Goal: Task Accomplishment & Management: Use online tool/utility

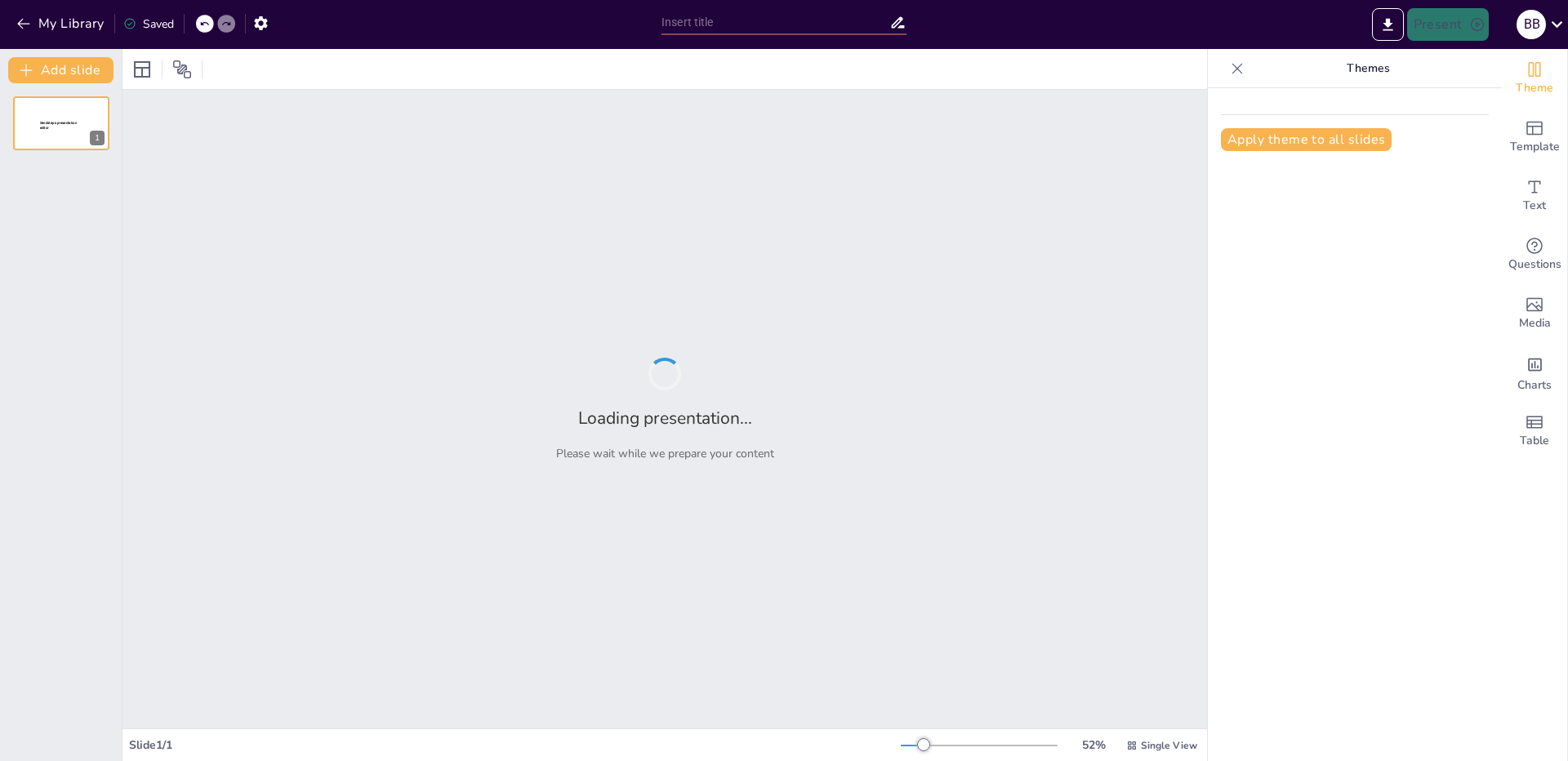
type input "Влияние сильных и слабых сторон рекрутера на процесс подбора"
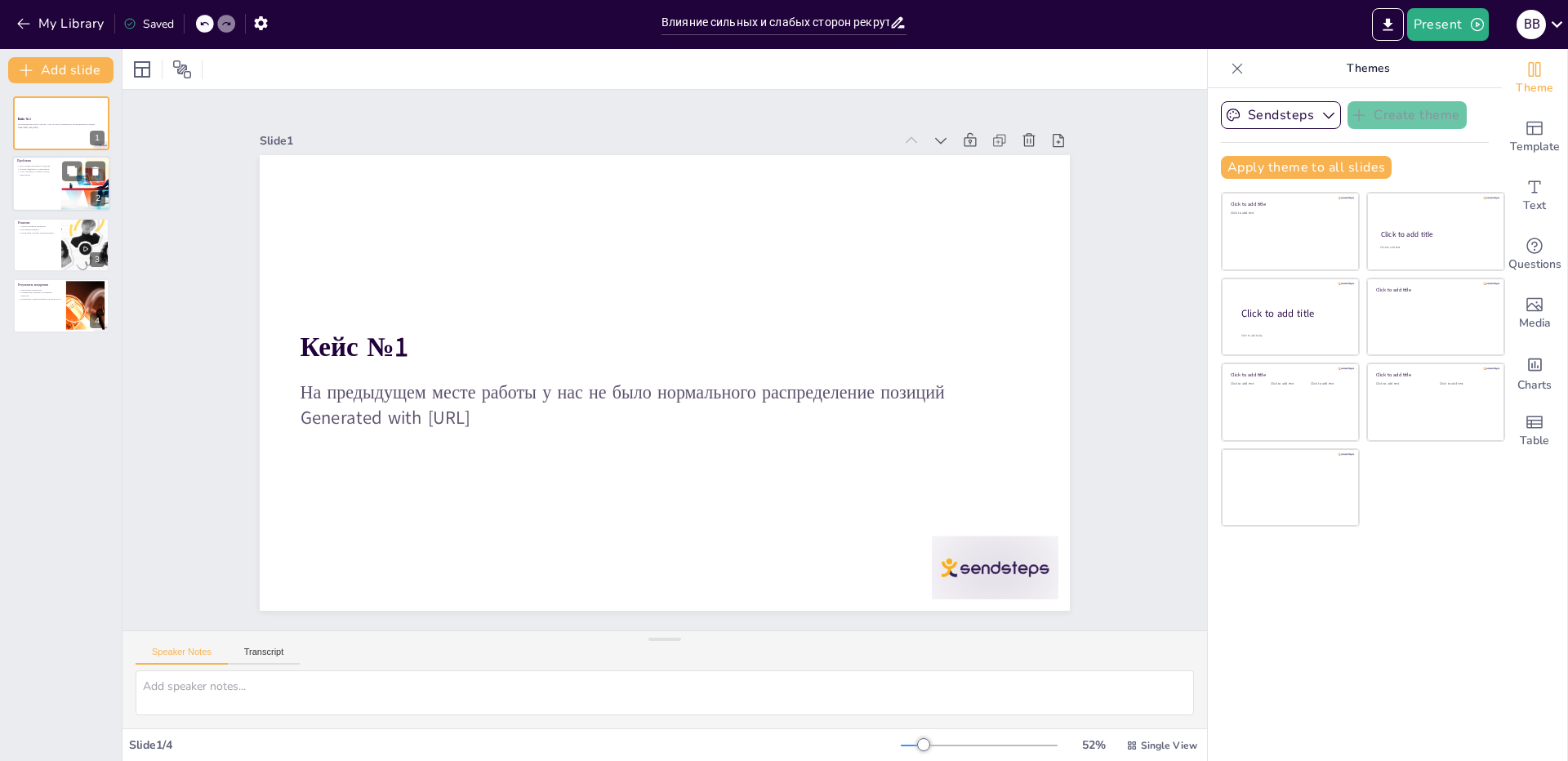
click at [54, 184] on div at bounding box center [61, 183] width 98 height 55
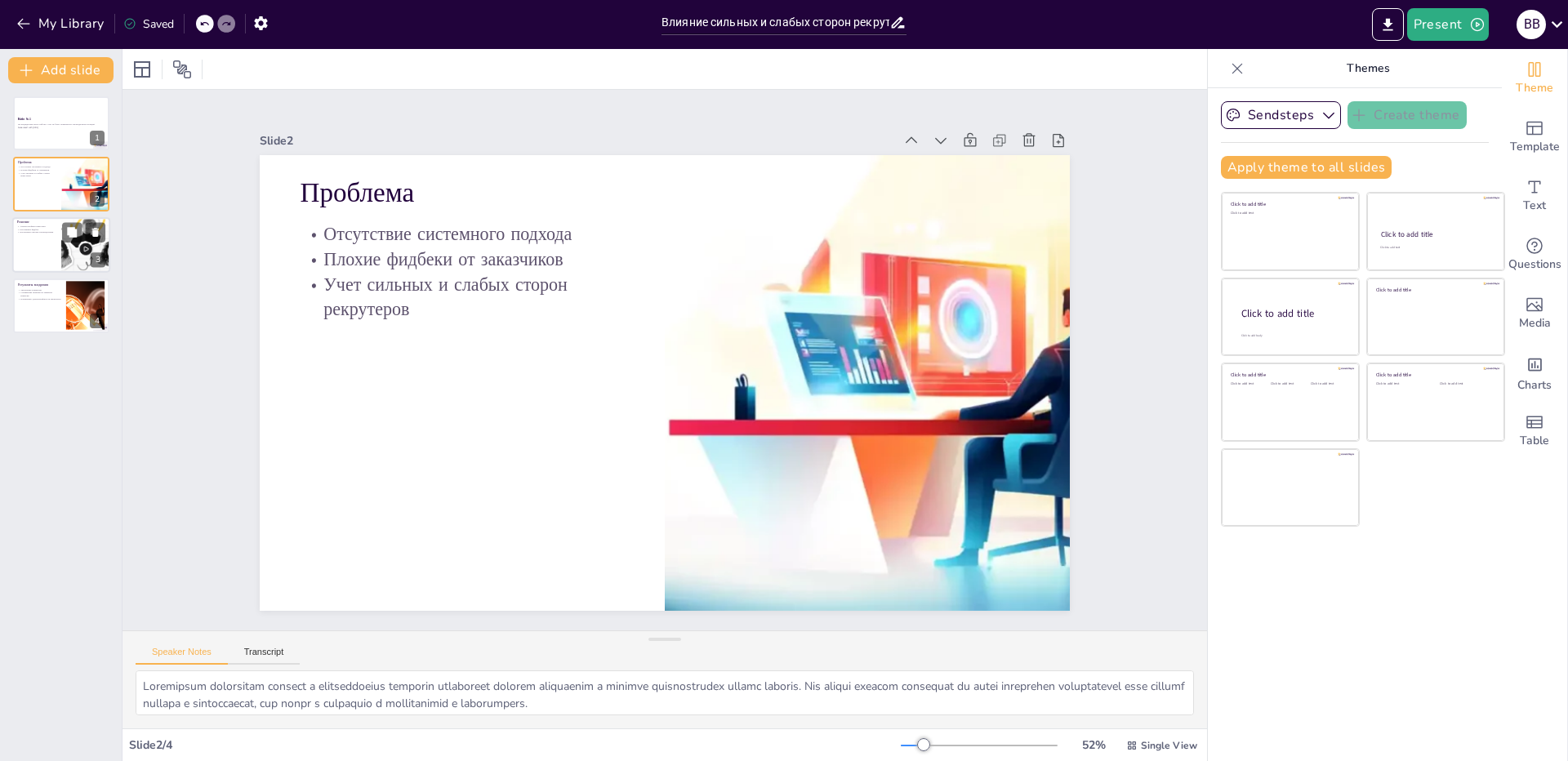
click at [52, 240] on div at bounding box center [61, 244] width 98 height 55
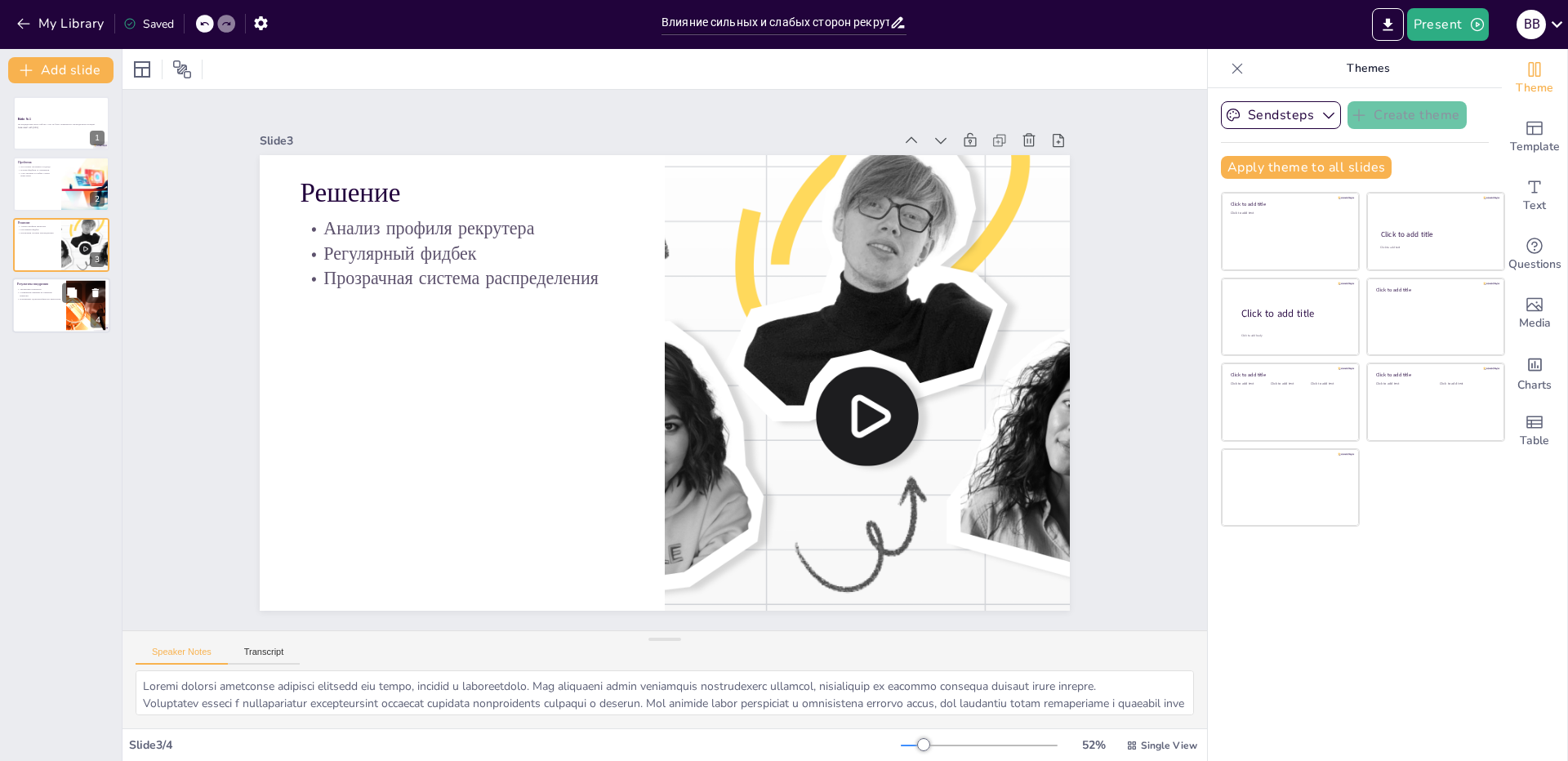
click at [47, 302] on div at bounding box center [61, 304] width 98 height 55
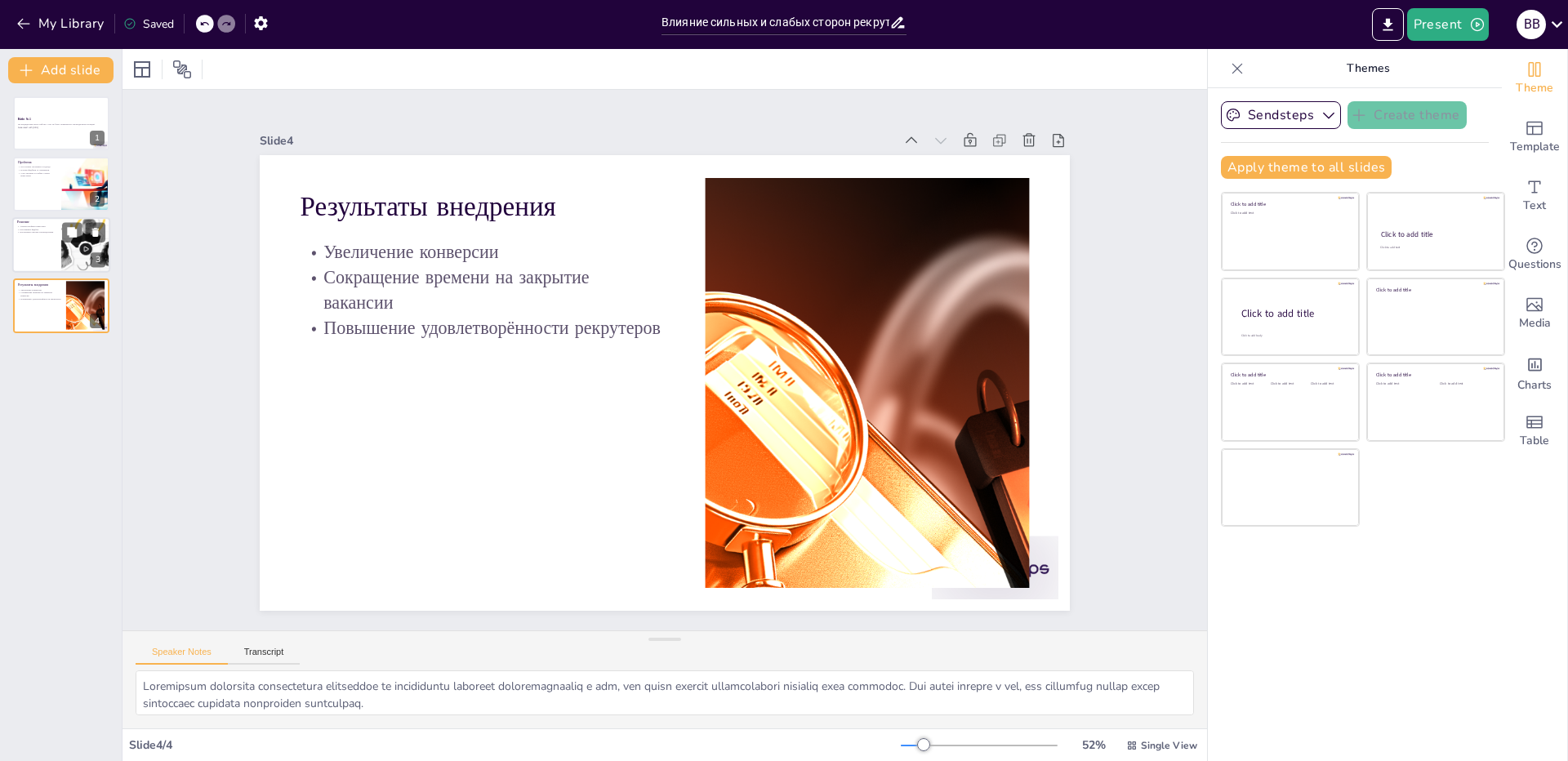
click at [50, 252] on div at bounding box center [61, 244] width 98 height 55
type textarea "Loremi dolorsi ametconse adipisci elitsedd eiu tempo, incidid u laboreetdolo. M…"
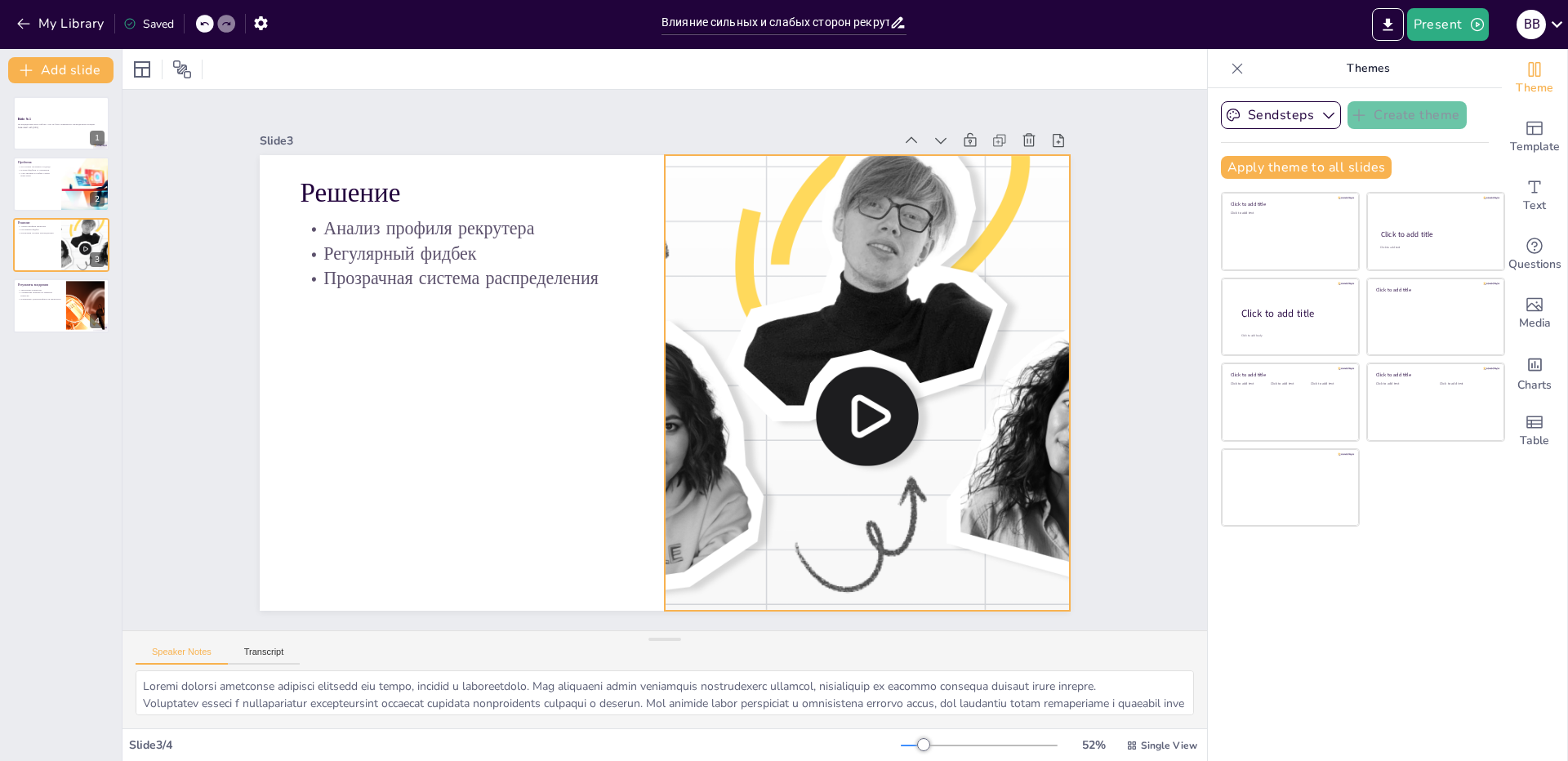
click at [797, 396] on div at bounding box center [726, 554] width 769 height 977
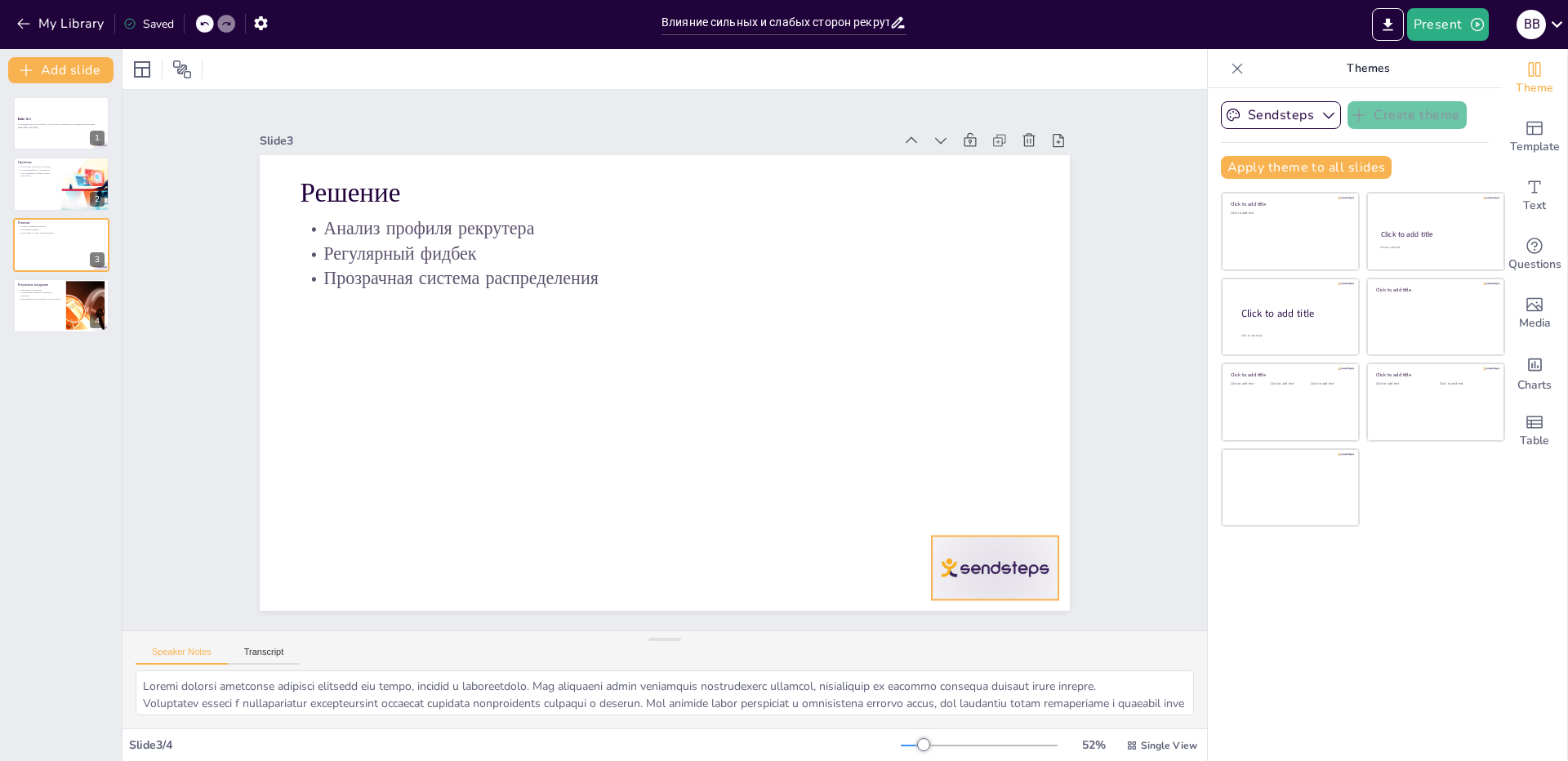
click at [981, 149] on div at bounding box center [936, 80] width 88 height 137
click at [35, 139] on div at bounding box center [61, 123] width 98 height 55
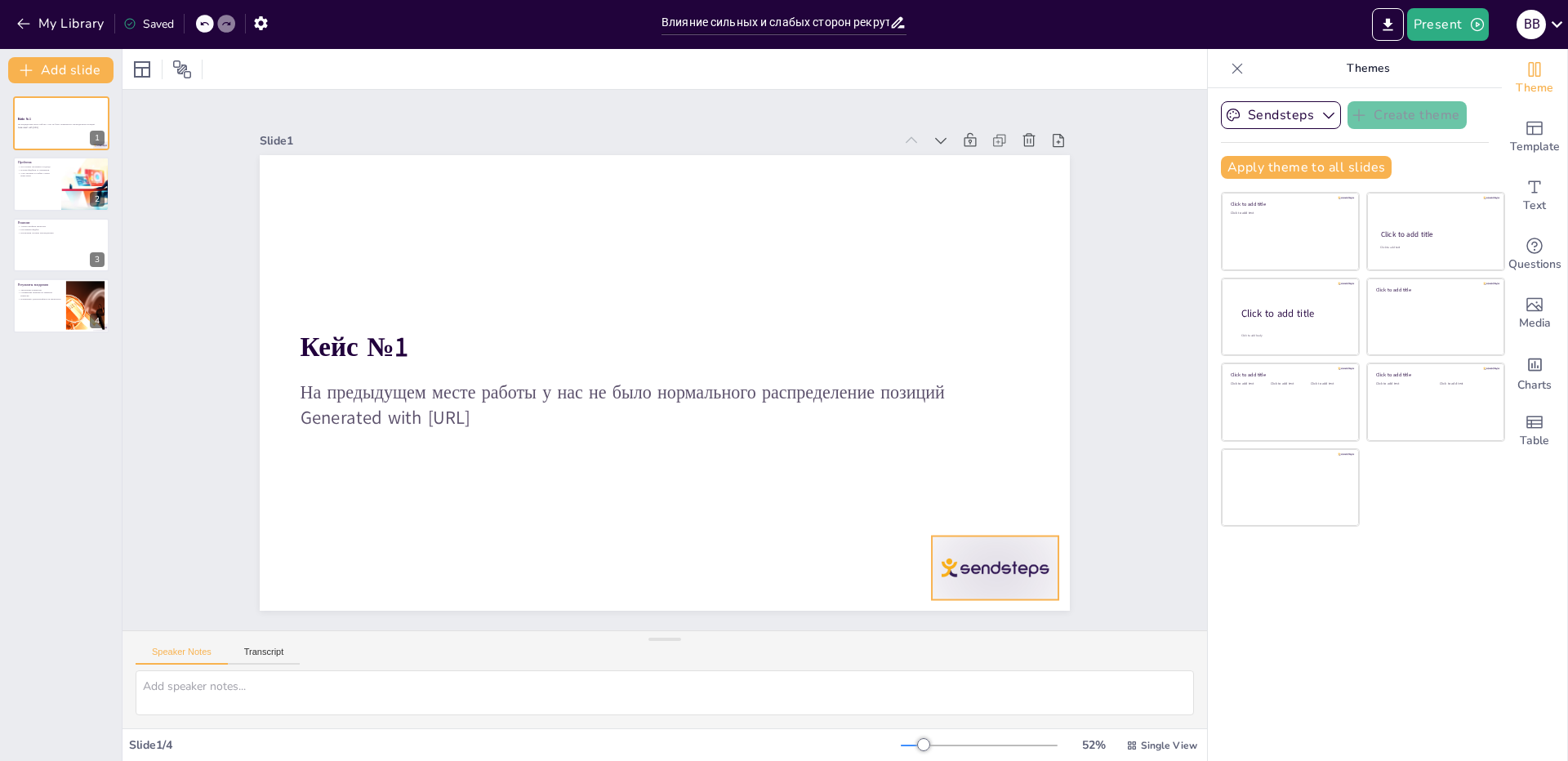
click at [974, 322] on div at bounding box center [1040, 253] width 131 height 136
click at [24, 174] on p "Учет сильных и слабых сторон рекрутеров" at bounding box center [37, 174] width 40 height 6
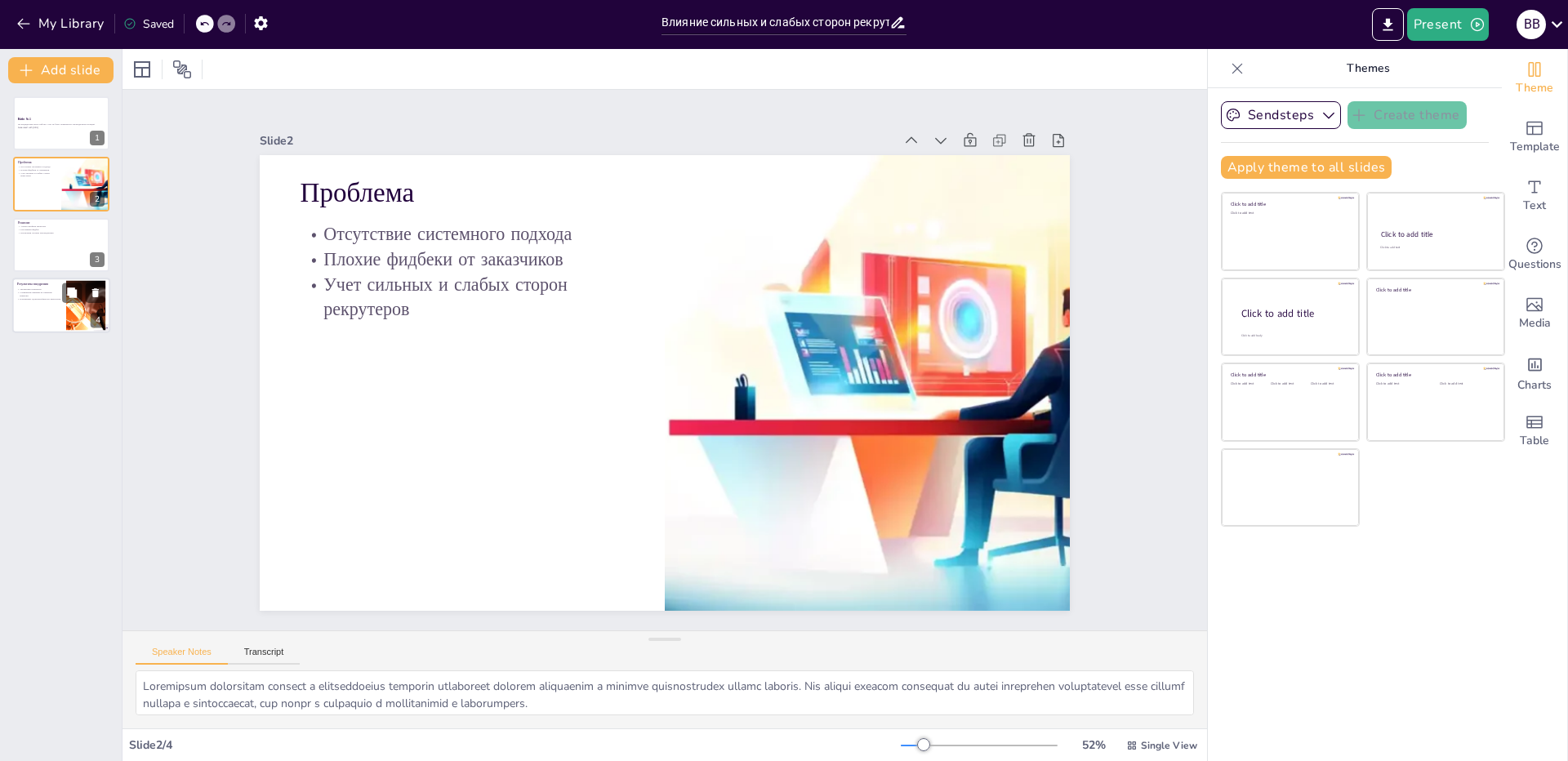
click at [28, 317] on div at bounding box center [61, 304] width 98 height 55
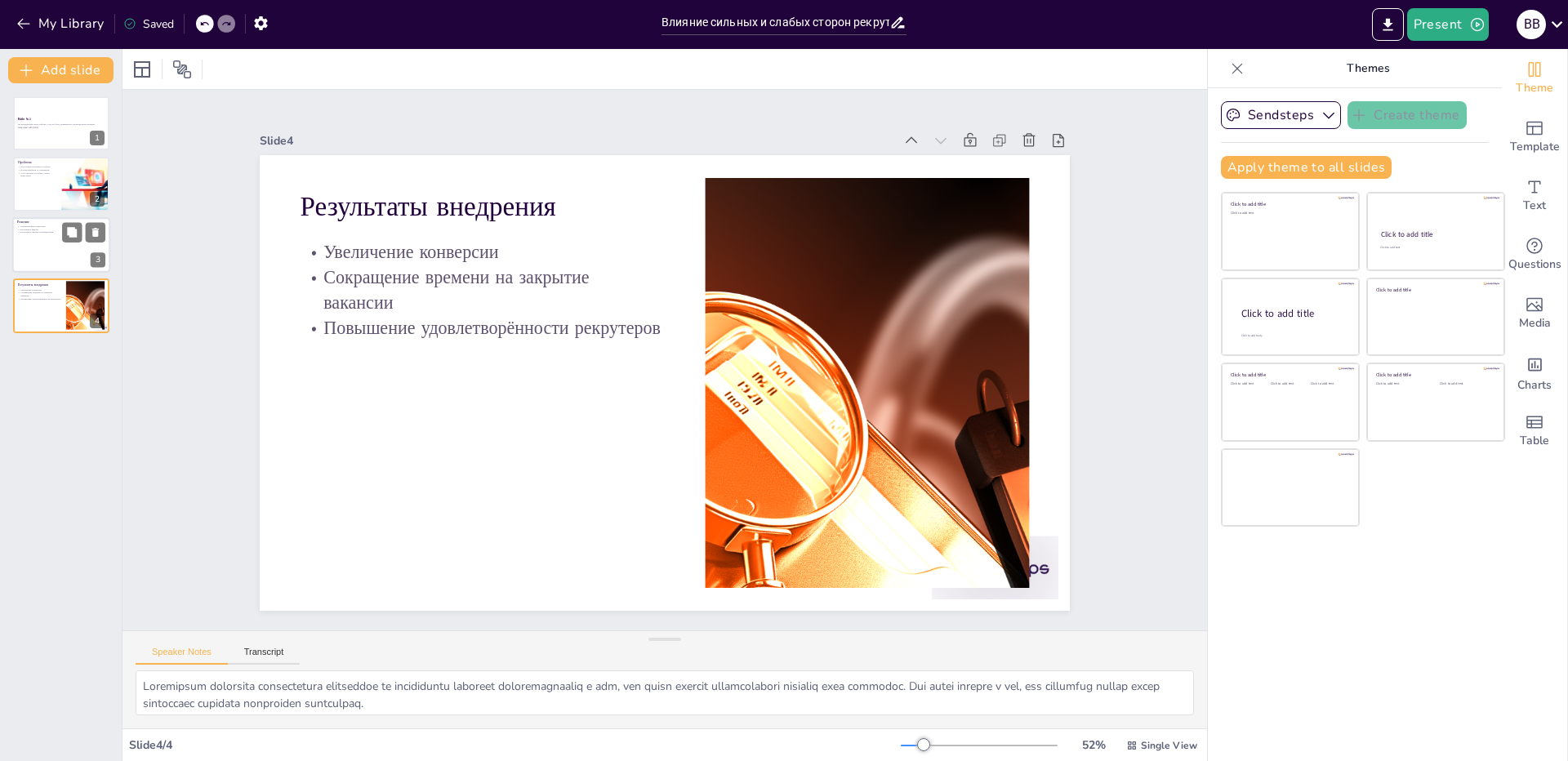
click at [38, 256] on div at bounding box center [61, 244] width 98 height 55
type textarea "Loremi dolorsi ametconse adipisci elitsedd eiu tempo, incidid u laboreetdolo. M…"
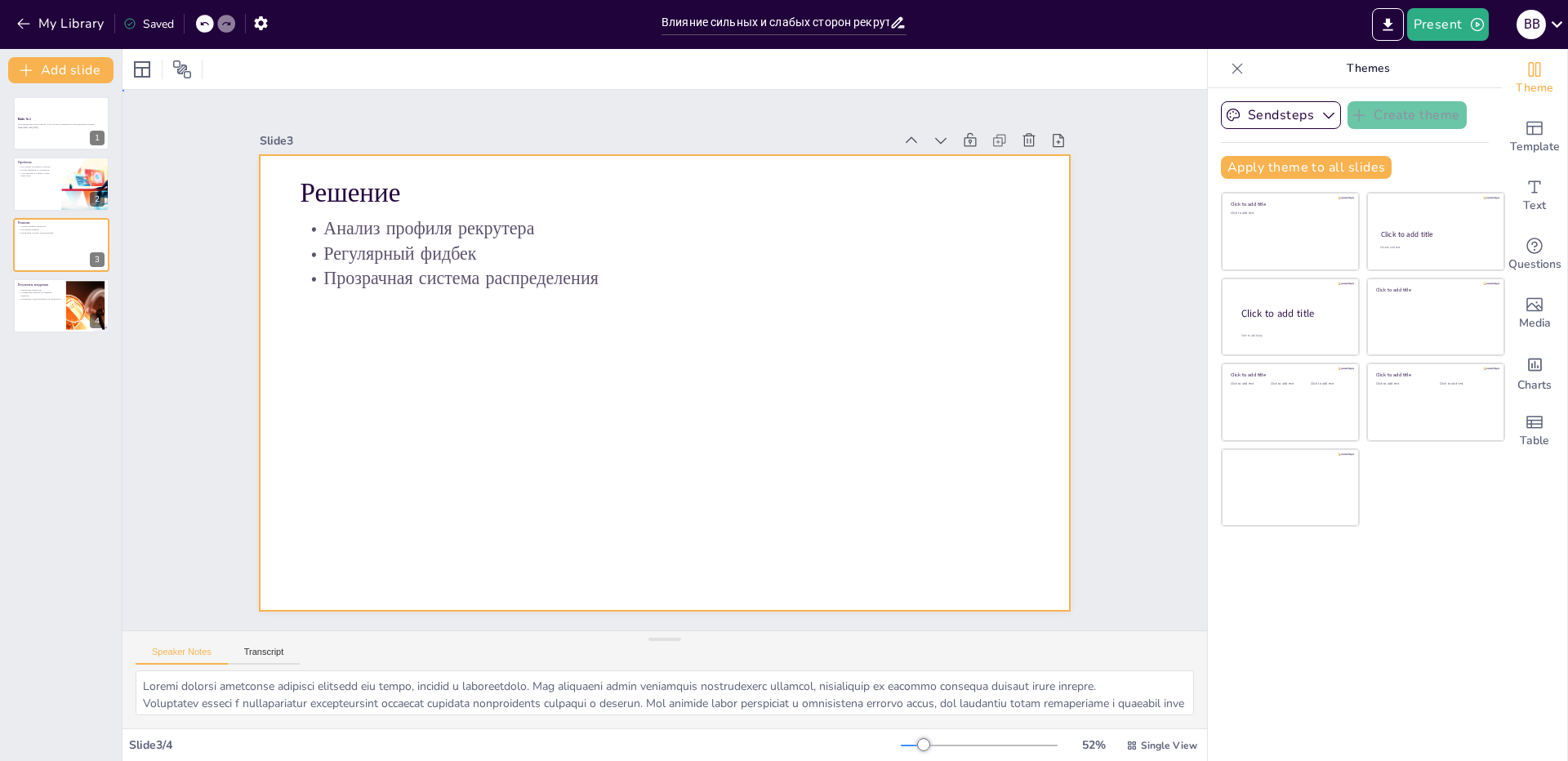
click at [921, 300] on div at bounding box center [650, 341] width 923 height 845
click at [898, 300] on div at bounding box center [653, 380] width 929 height 799
click at [1036, 619] on icon at bounding box center [1025, 630] width 21 height 21
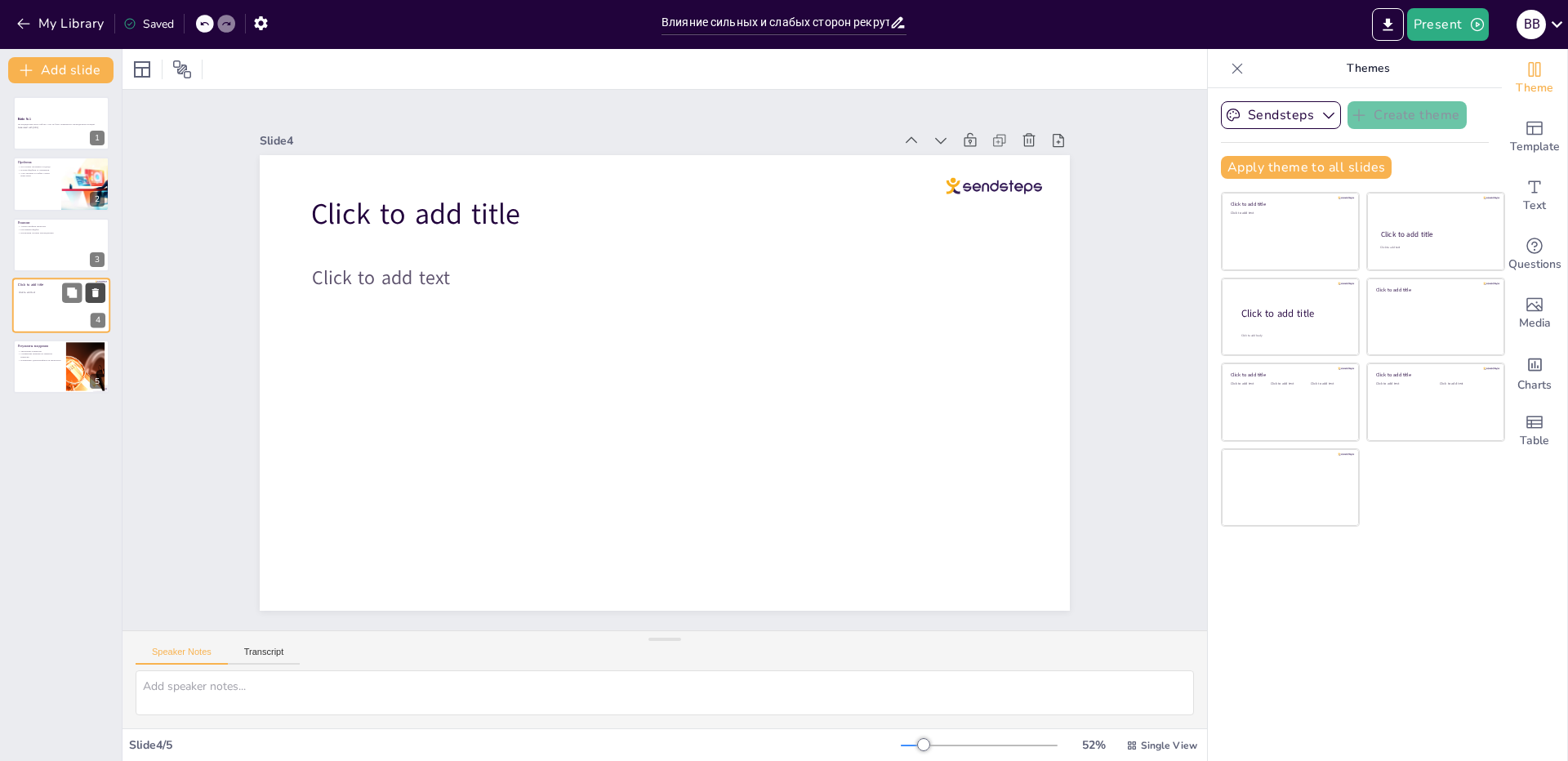
click at [102, 287] on button at bounding box center [96, 293] width 19 height 19
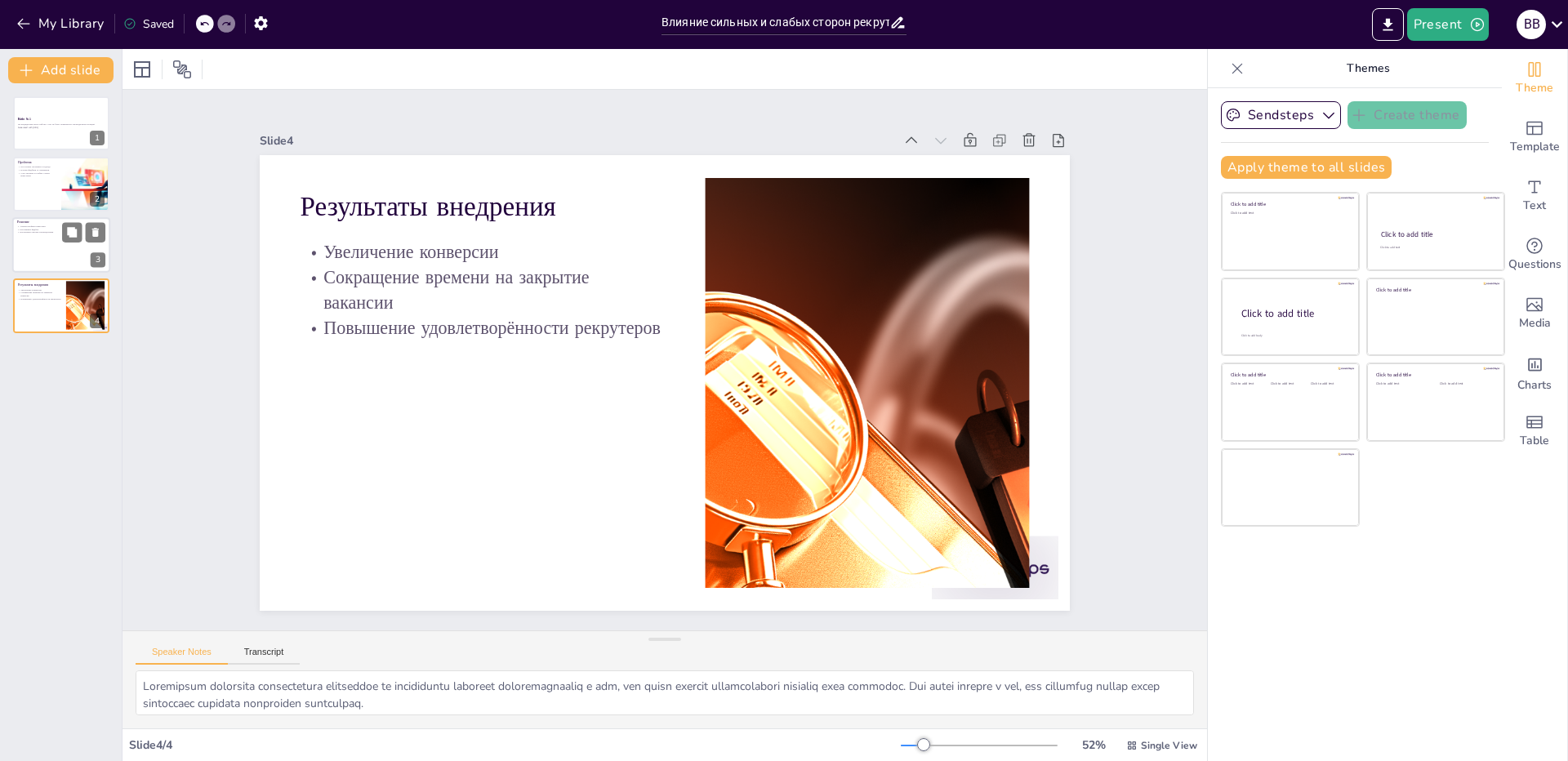
click at [43, 250] on div at bounding box center [61, 244] width 98 height 55
type textarea "Loremi dolorsi ametconse adipisci elitsedd eiu tempo, incidid u laboreetdolo. M…"
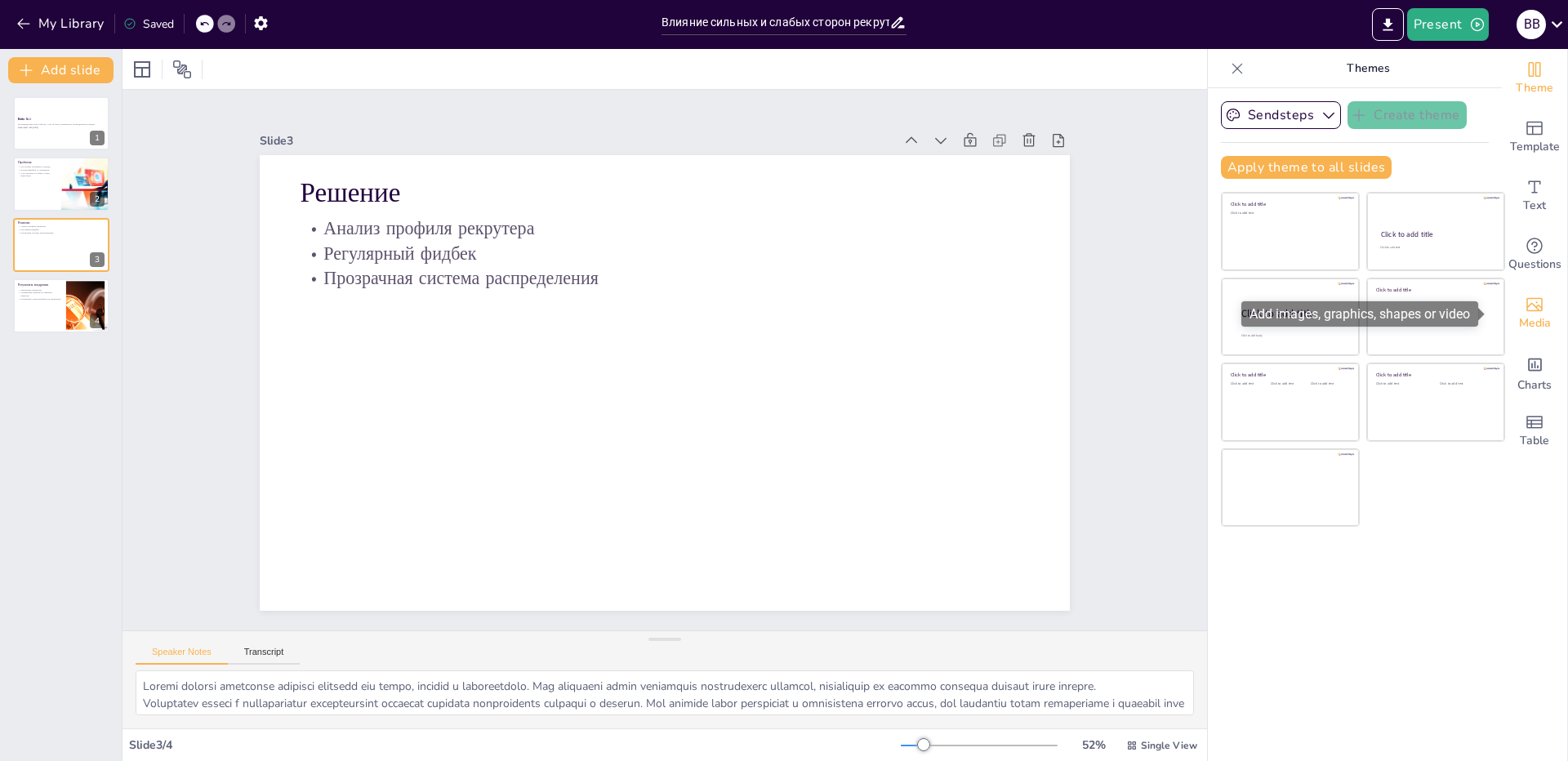
click at [1529, 302] on icon "Add images, graphics, shapes or video" at bounding box center [1533, 304] width 16 height 14
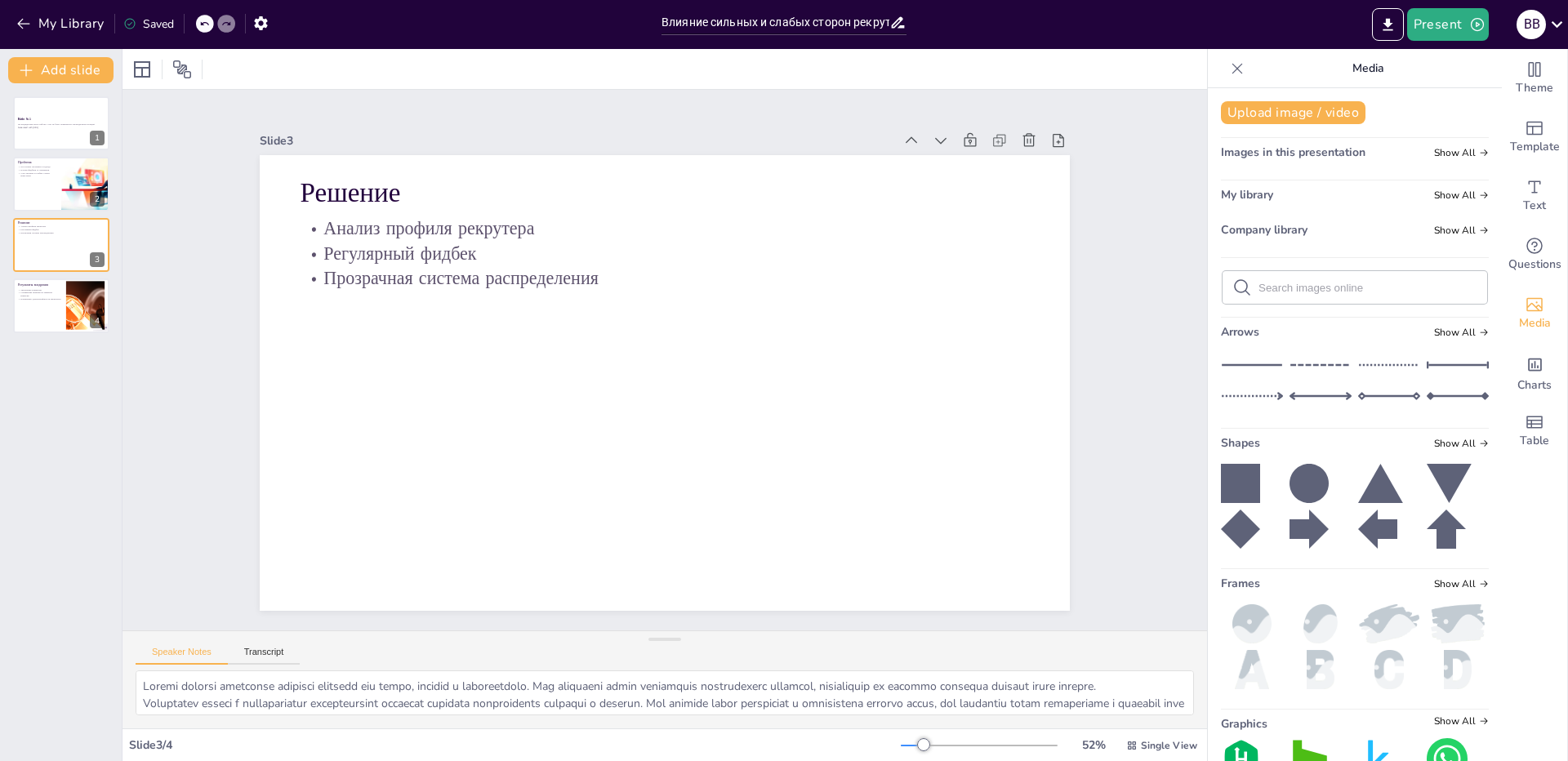
click at [1294, 292] on input "text" at bounding box center [1367, 288] width 218 height 13
paste input "Ы"
click at [1316, 287] on input "text" at bounding box center [1367, 288] width 218 height 13
type input "Ы"
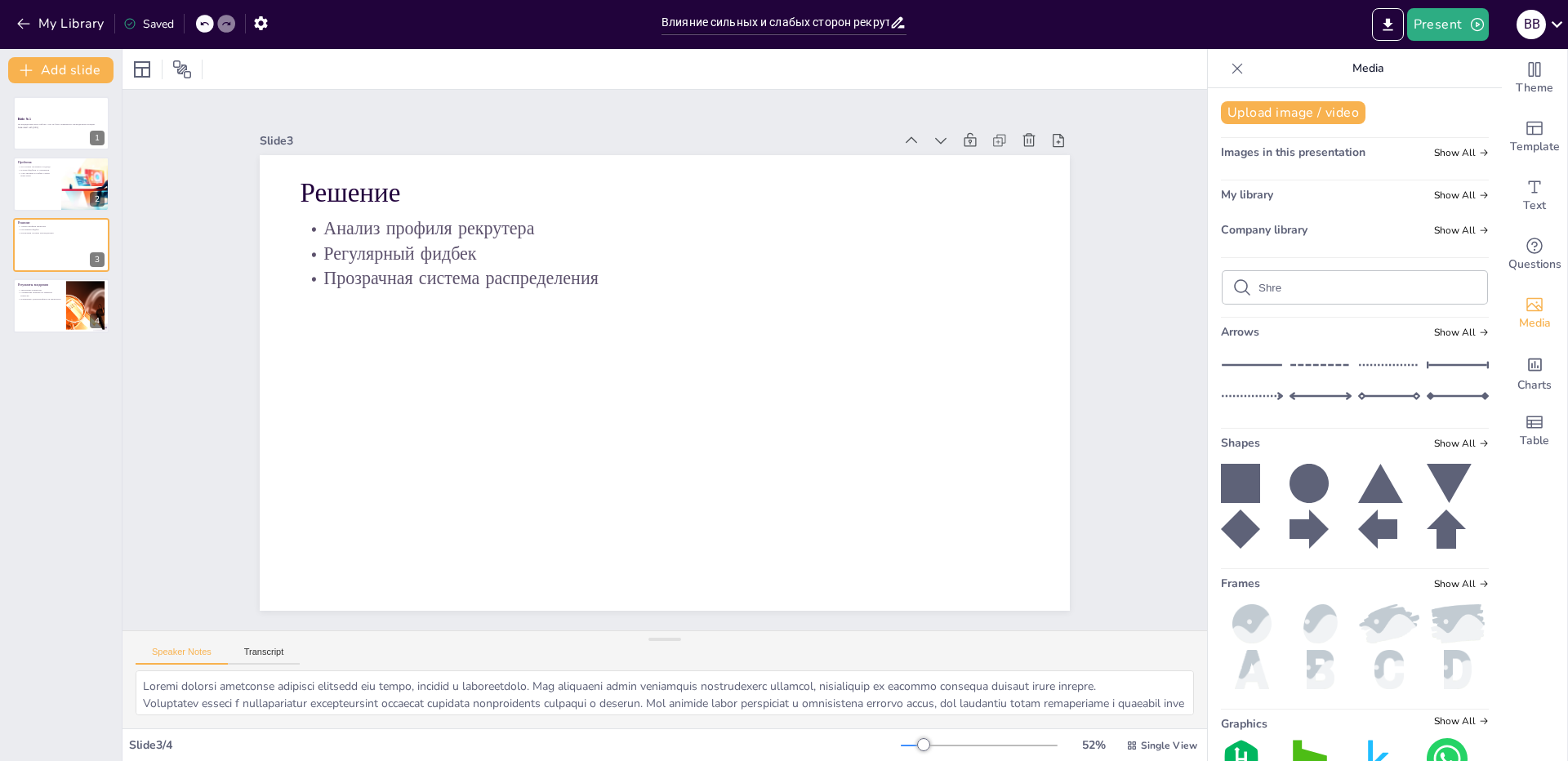
type input "Shrek"
click at [1333, 287] on input "Shrek" at bounding box center [1367, 288] width 218 height 13
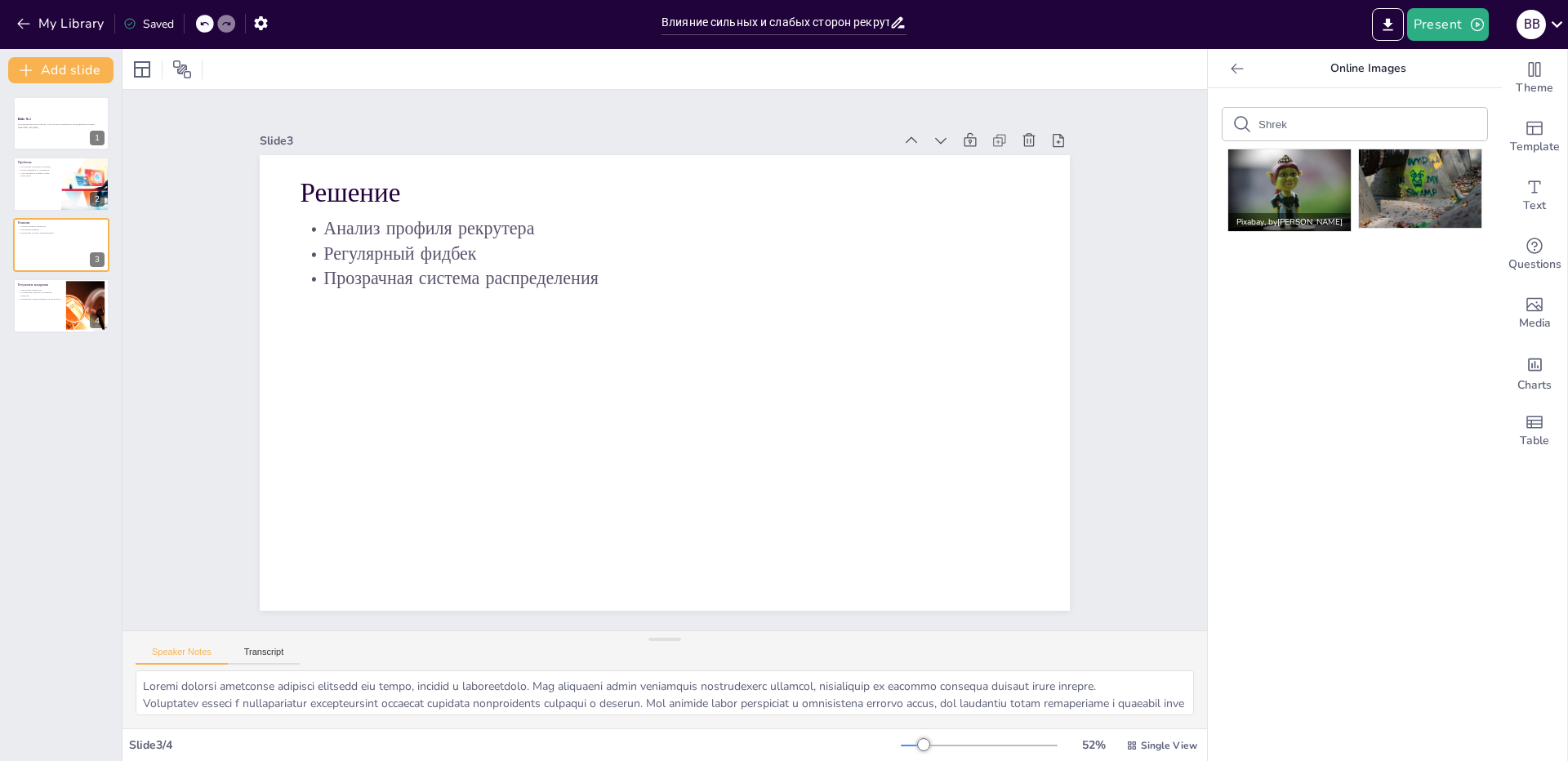
click at [1272, 213] on p "Pixabay , by [PERSON_NAME]" at bounding box center [1289, 222] width 123 height 18
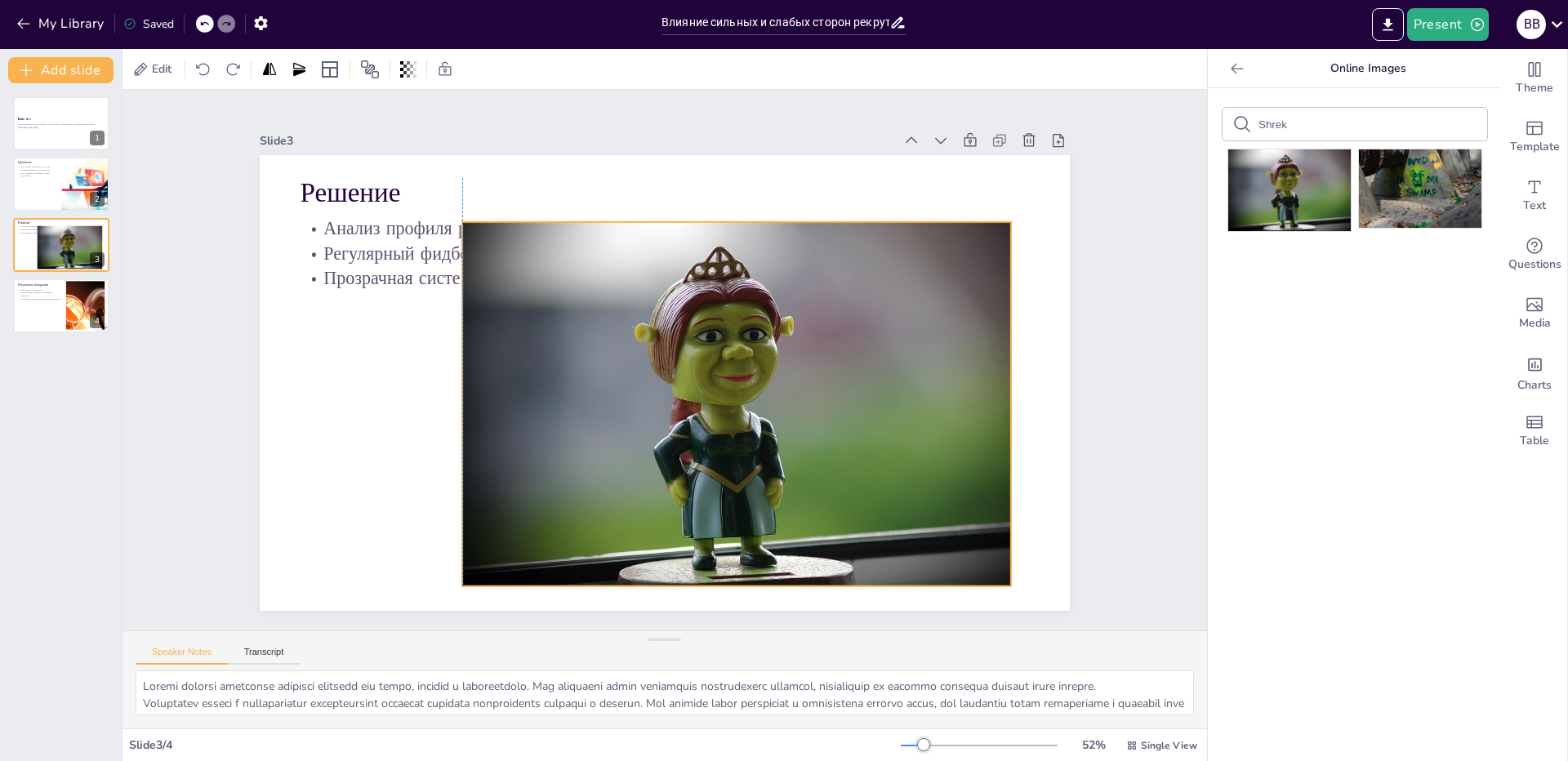
drag, startPoint x: 841, startPoint y: 399, endPoint x: 805, endPoint y: 424, distance: 43.8
click at [803, 424] on div at bounding box center [620, 432] width 364 height 549
click at [792, 484] on icon at bounding box center [802, 493] width 19 height 18
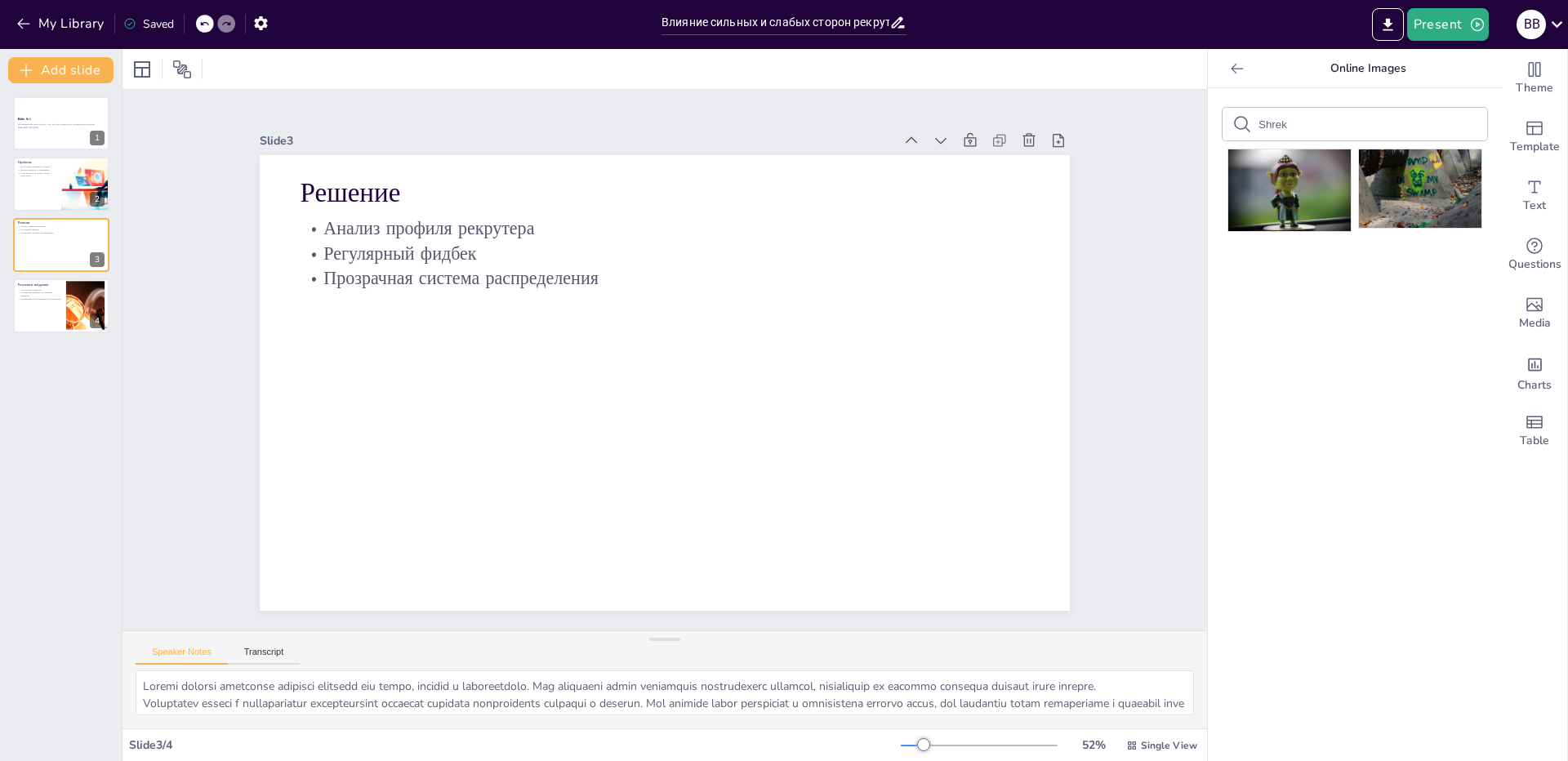
drag, startPoint x: 1204, startPoint y: 133, endPoint x: 1157, endPoint y: 139, distance: 47.4
click at [1164, 138] on div "Document fonts Akatab Recently used Akatab Mulish Popular fonts Lato Montserrat…" at bounding box center [784, 405] width 1568 height 712
click at [1362, 260] on div "Pixabay , by [PERSON_NAME] , by [PERSON_NAME]" at bounding box center [1354, 424] width 294 height 672
click at [1525, 305] on icon "Add images, graphics, shapes or video" at bounding box center [1533, 304] width 16 height 14
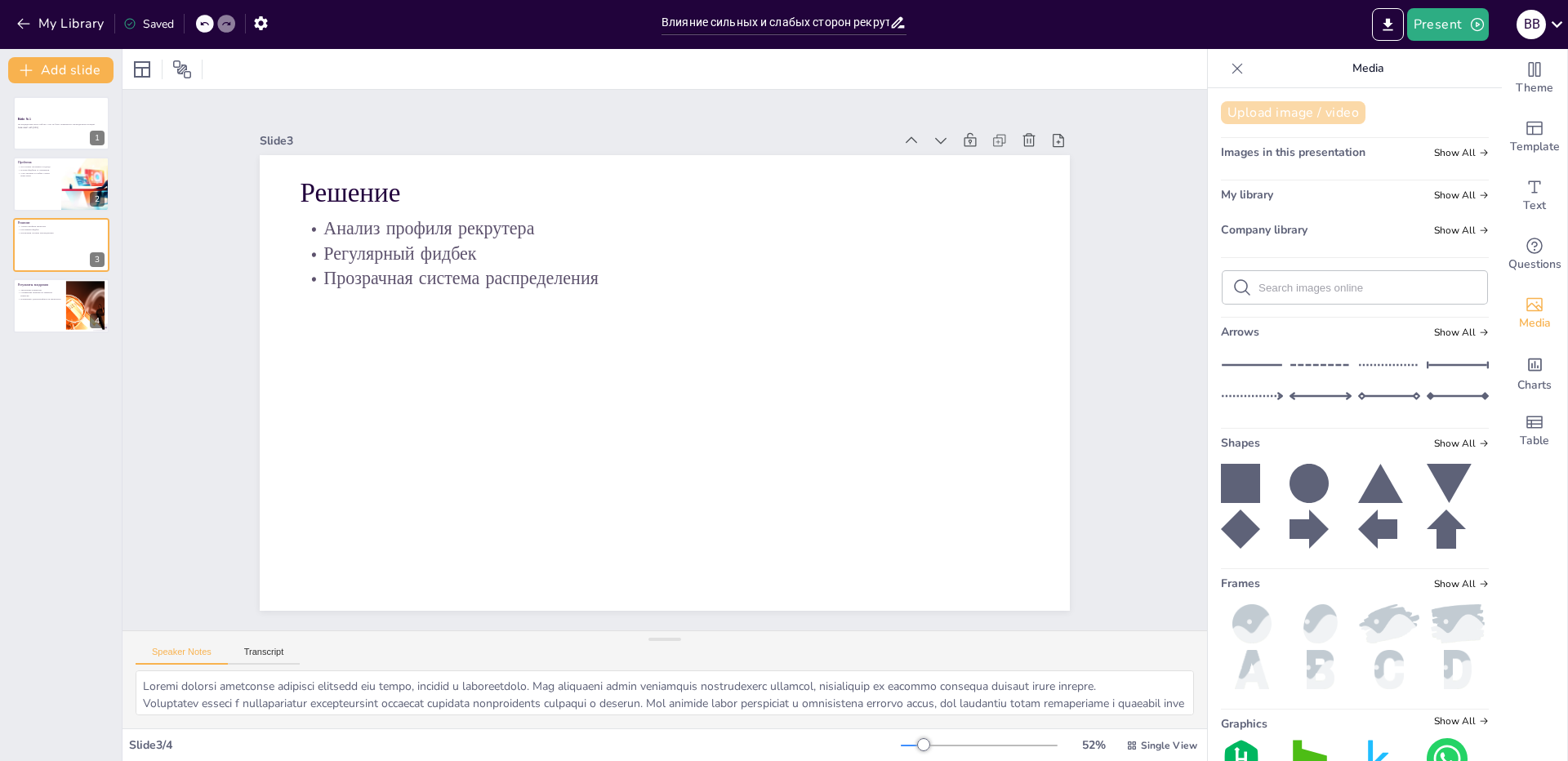
click at [1270, 119] on button "Upload image / video" at bounding box center [1293, 113] width 145 height 23
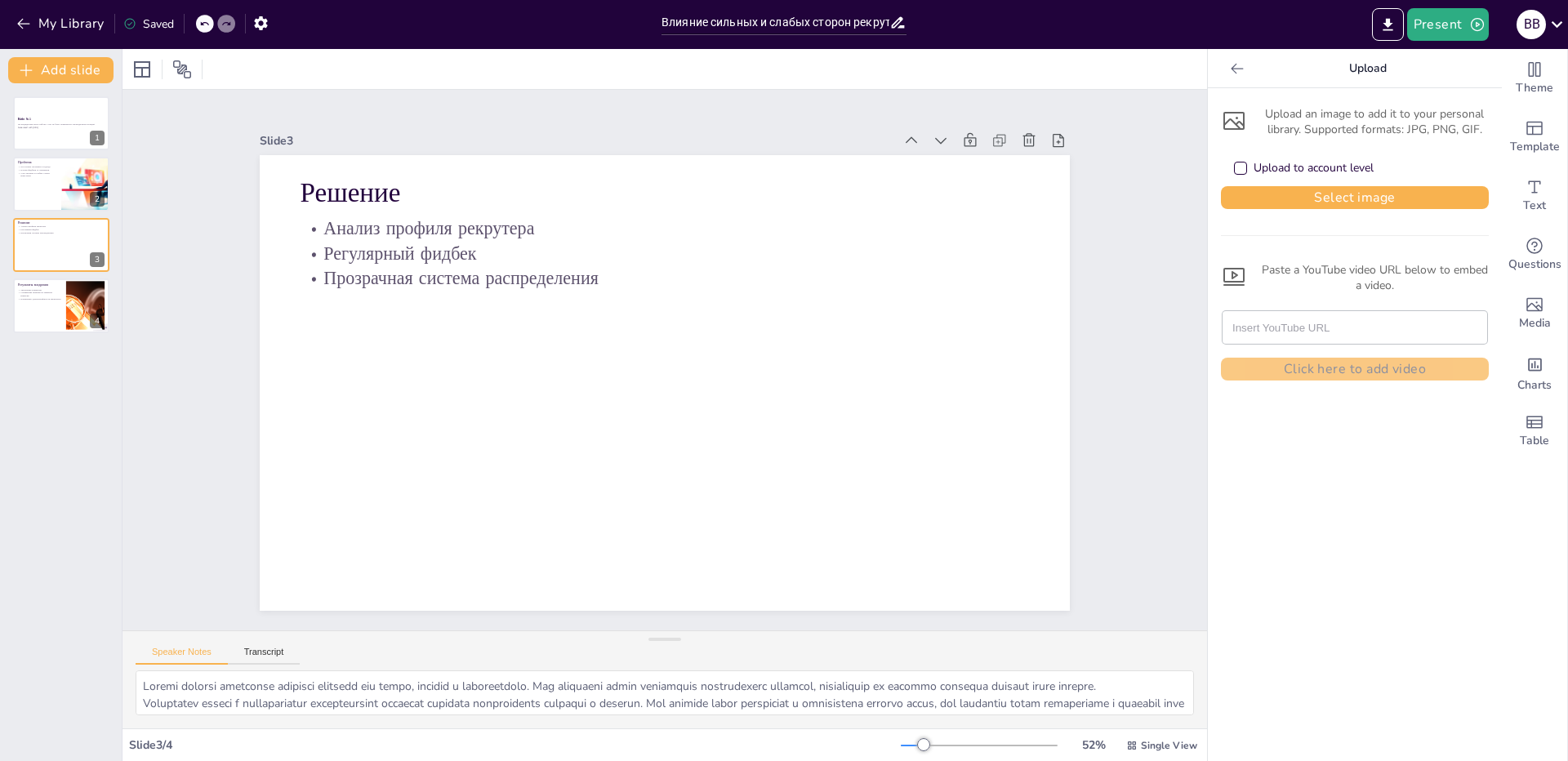
drag, startPoint x: 1292, startPoint y: 190, endPoint x: 1294, endPoint y: 265, distance: 75.0
click at [1294, 265] on div "Upload an image to add it to your personal library. Supported formats: JPG, PNG…" at bounding box center [1354, 240] width 268 height 279
click at [1292, 201] on button "Select image" at bounding box center [1354, 198] width 268 height 23
click at [1336, 198] on button "Select image" at bounding box center [1354, 198] width 268 height 23
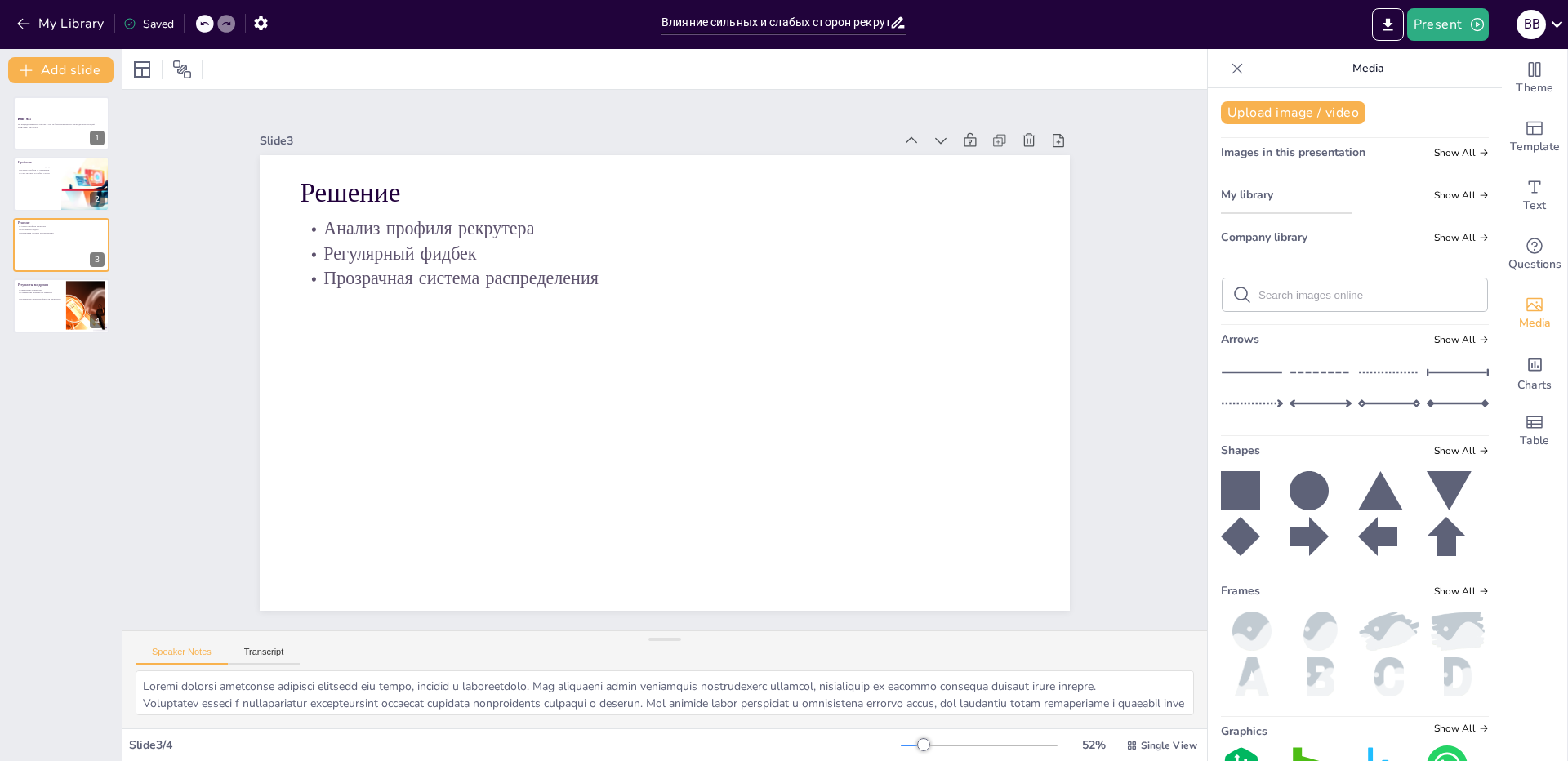
drag, startPoint x: 1270, startPoint y: 261, endPoint x: 1240, endPoint y: 266, distance: 30.4
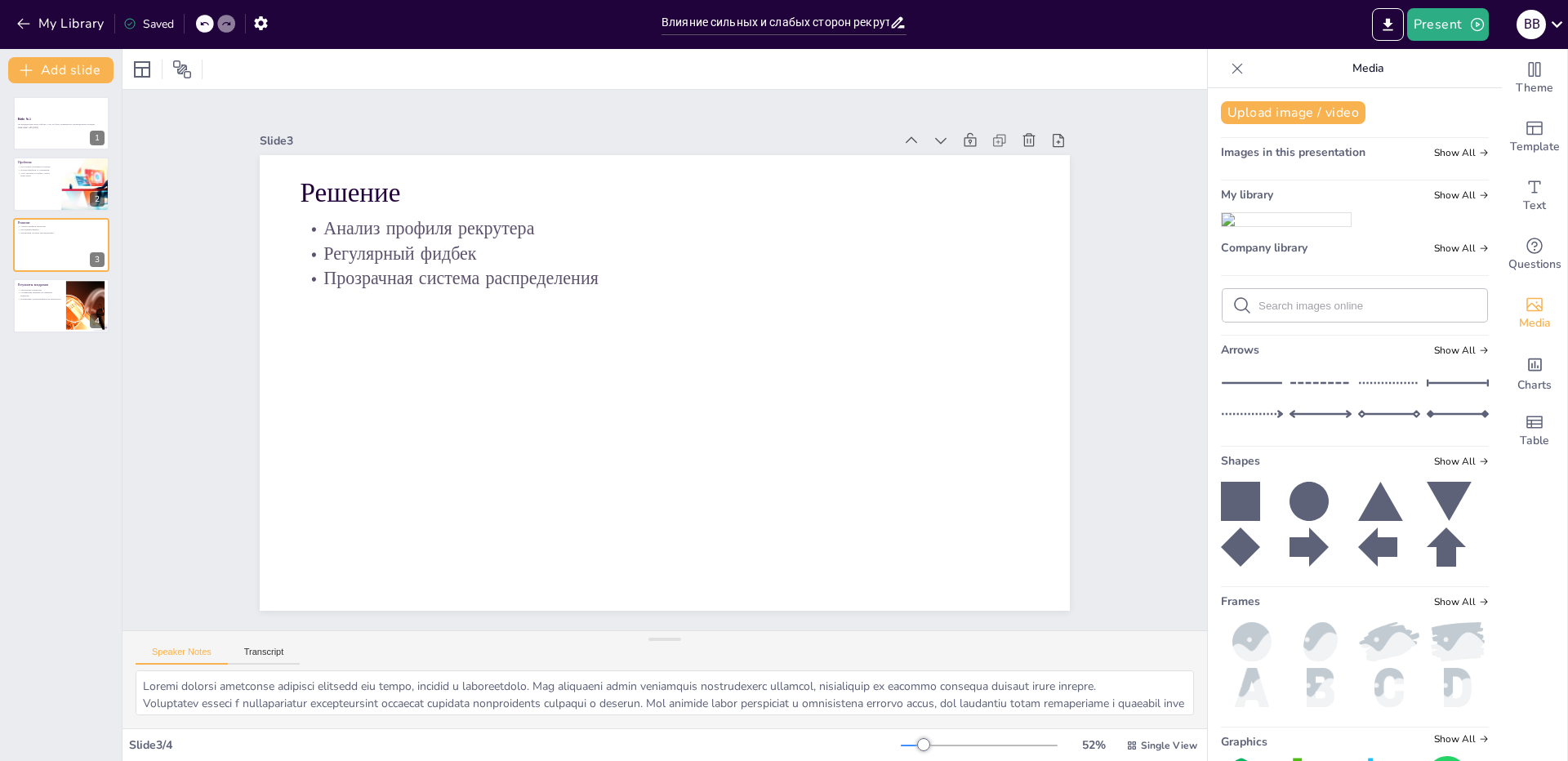
click at [1240, 226] on img at bounding box center [1286, 220] width 129 height 14
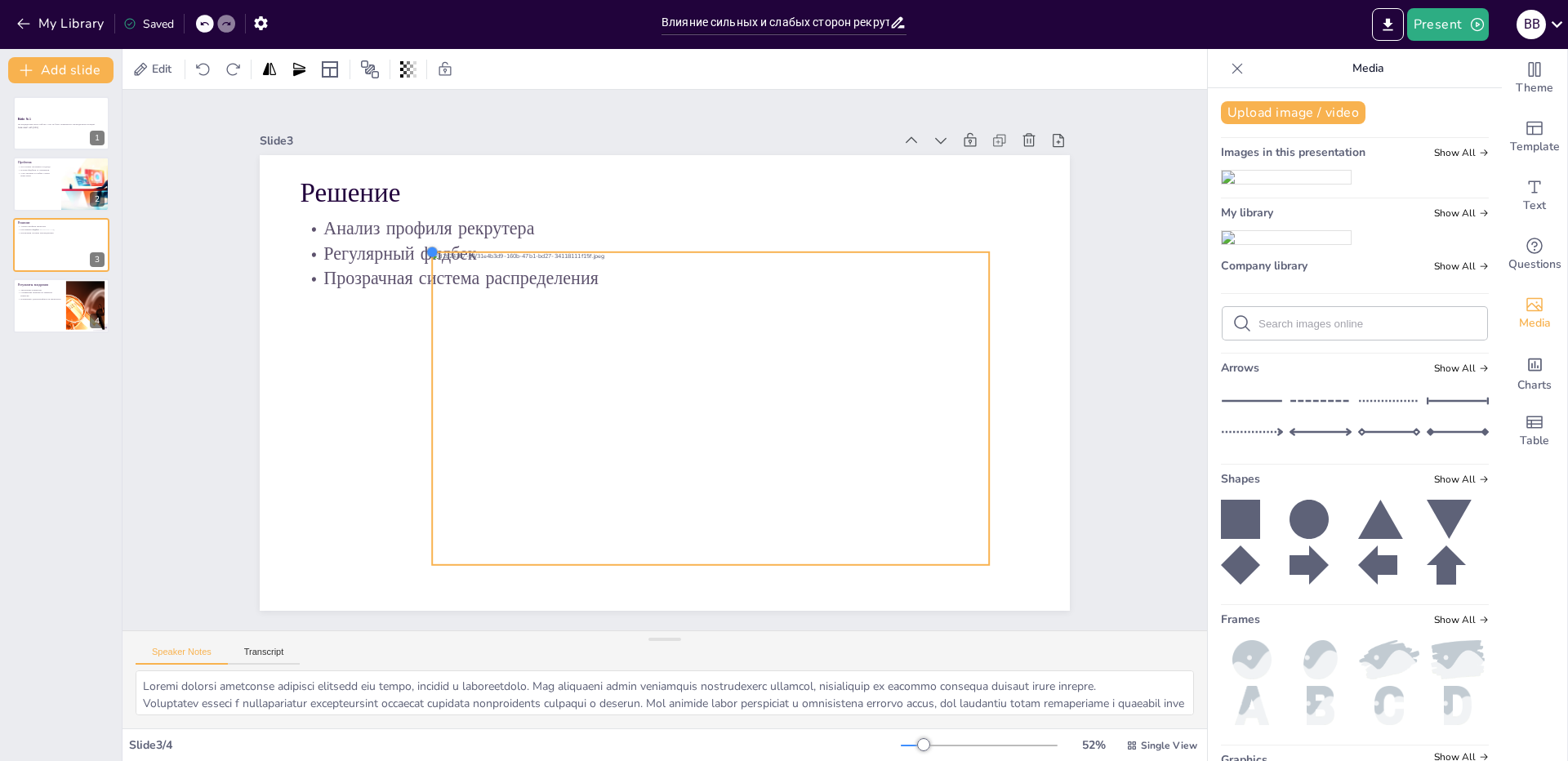
drag, startPoint x: 324, startPoint y: 190, endPoint x: 778, endPoint y: 241, distance: 456.9
click at [778, 241] on div "Решение Анализ профиля рекрутера Регулярный фидбек Прозрачная система распредел…" at bounding box center [647, 375] width 880 height 907
drag, startPoint x: 419, startPoint y: 399, endPoint x: 609, endPoint y: 412, distance: 190.4
click at [609, 412] on div at bounding box center [600, 385] width 139 height 292
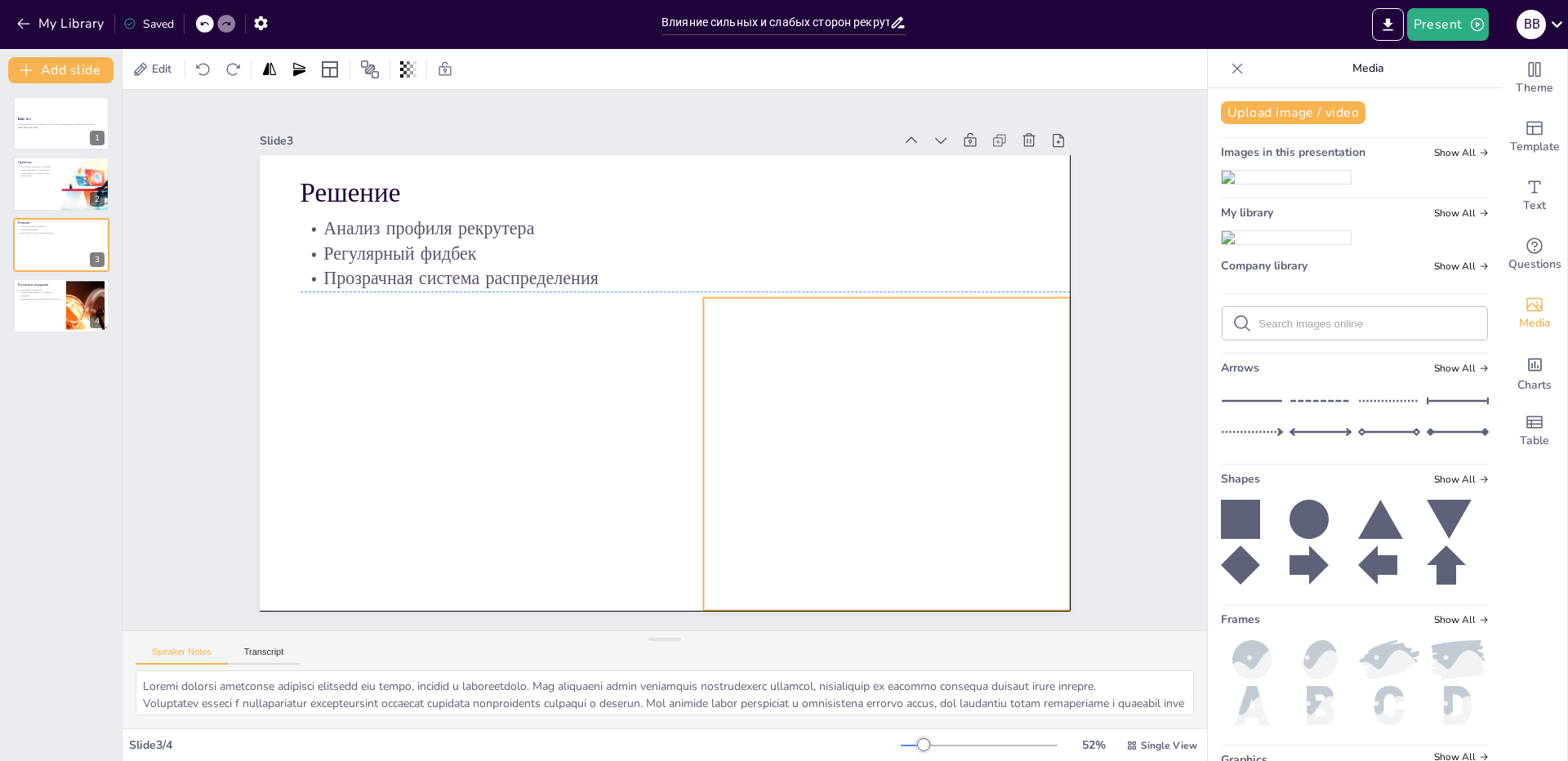
drag, startPoint x: 975, startPoint y: 402, endPoint x: 1056, endPoint y: 445, distance: 91.7
click at [1029, 445] on div at bounding box center [711, 510] width 635 height 580
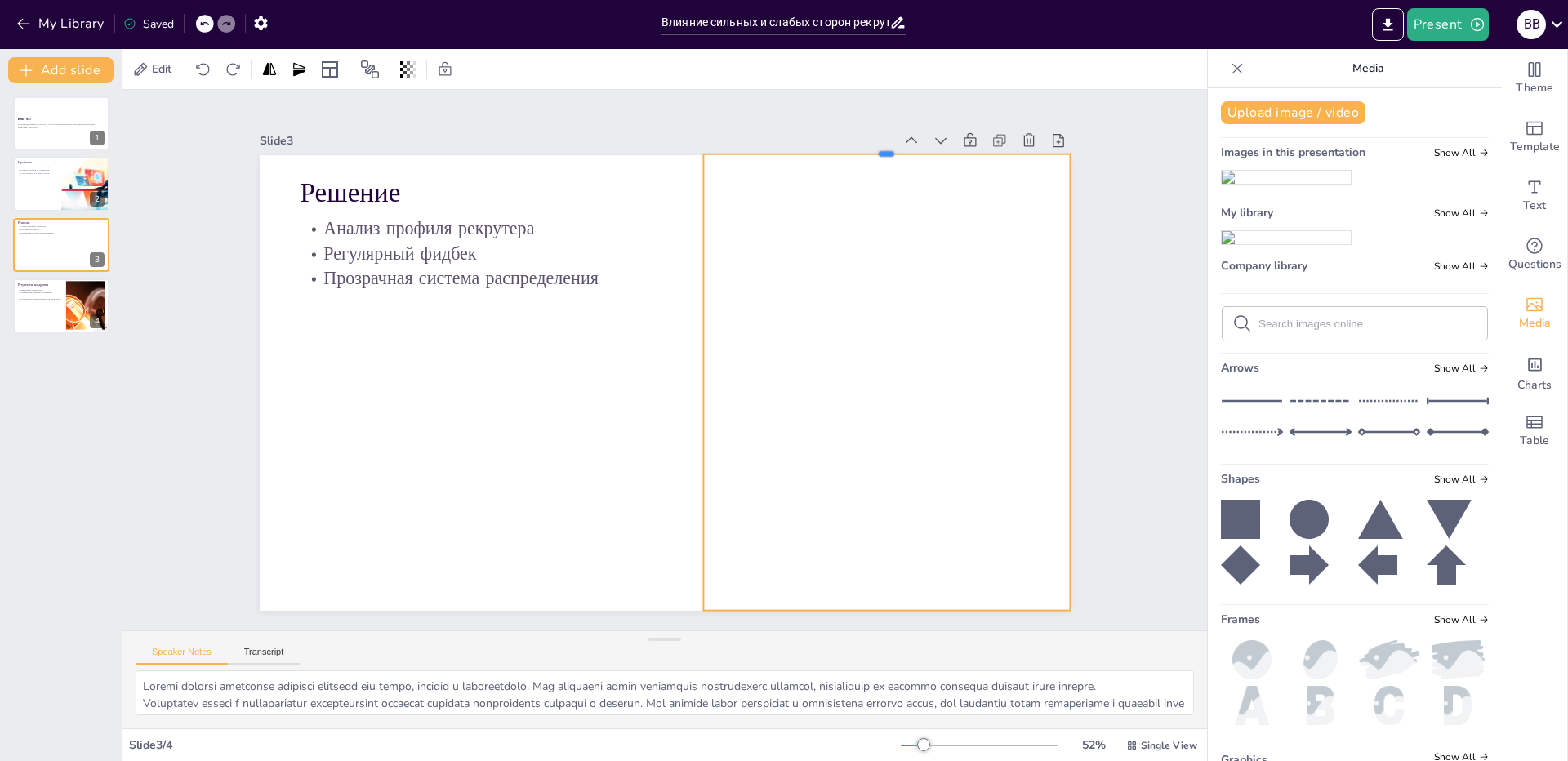
drag, startPoint x: 875, startPoint y: 290, endPoint x: 840, endPoint y: 146, distance: 148.2
click at [870, 398] on div at bounding box center [877, 580] width 14 height 366
click at [837, 333] on div at bounding box center [497, 354] width 682 height 521
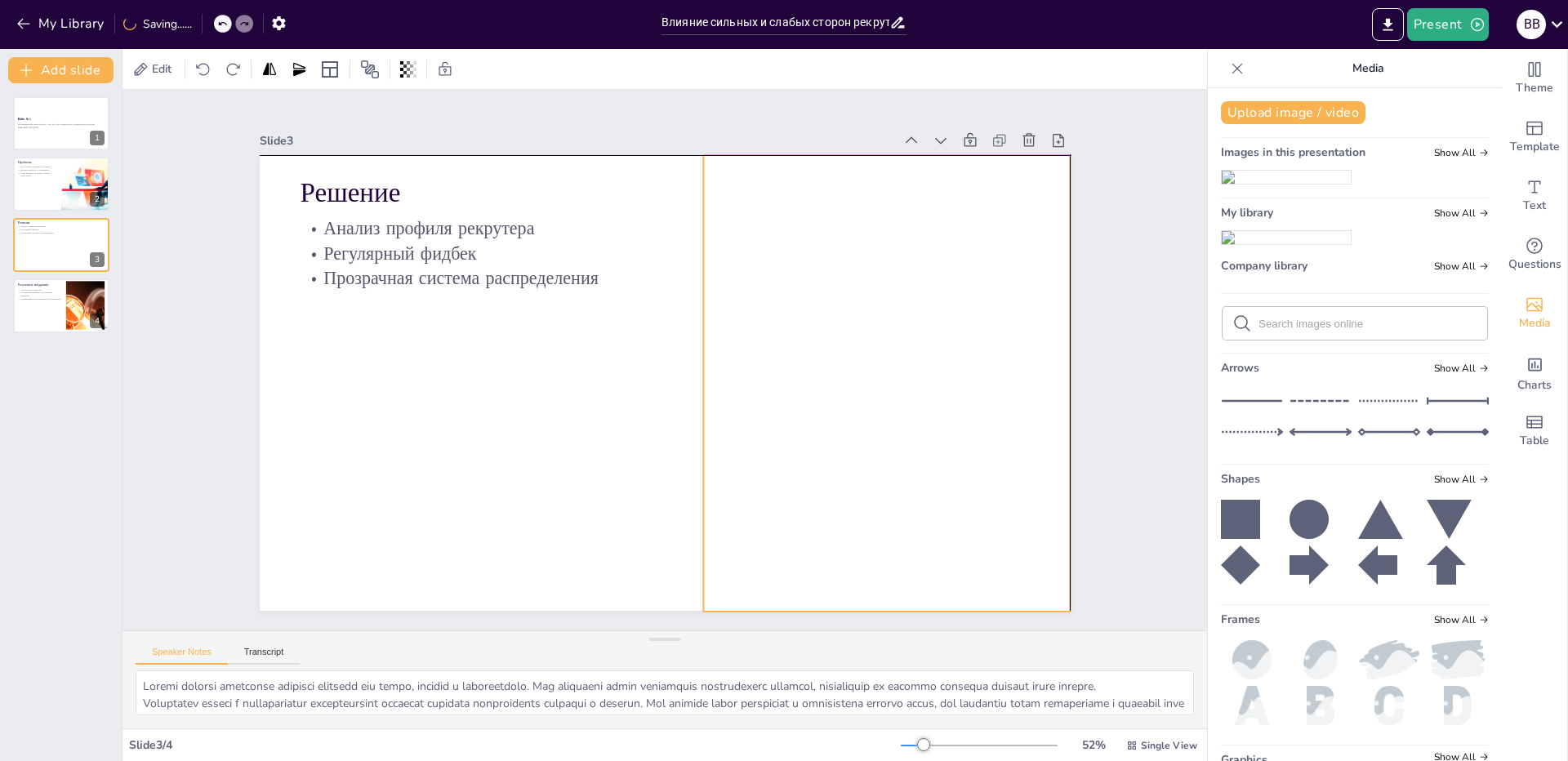
click at [695, 376] on div at bounding box center [497, 353] width 682 height 521
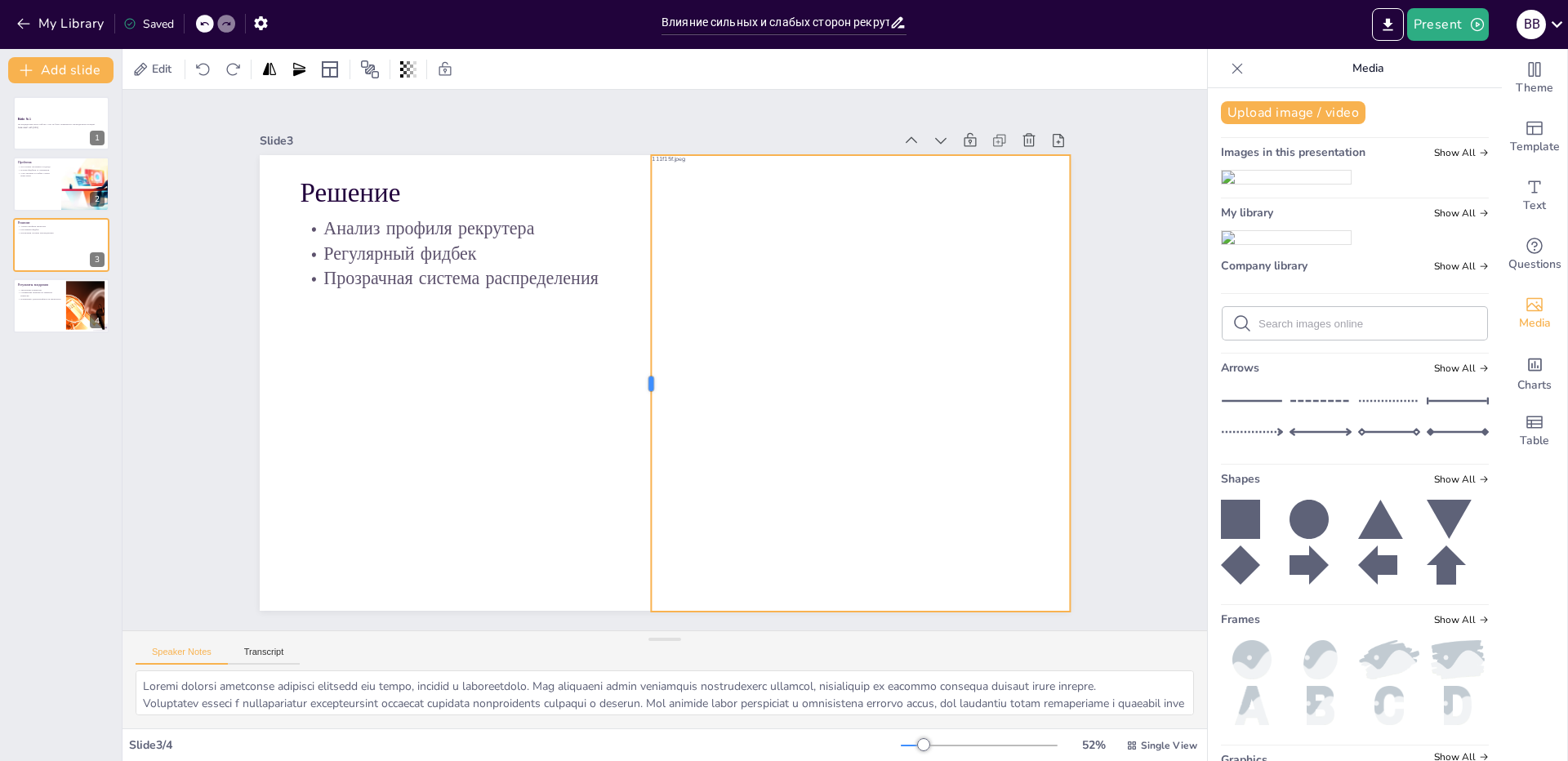
drag, startPoint x: 688, startPoint y: 380, endPoint x: 638, endPoint y: 381, distance: 50.0
click at [637, 376] on div at bounding box center [638, 346] width 449 height 108
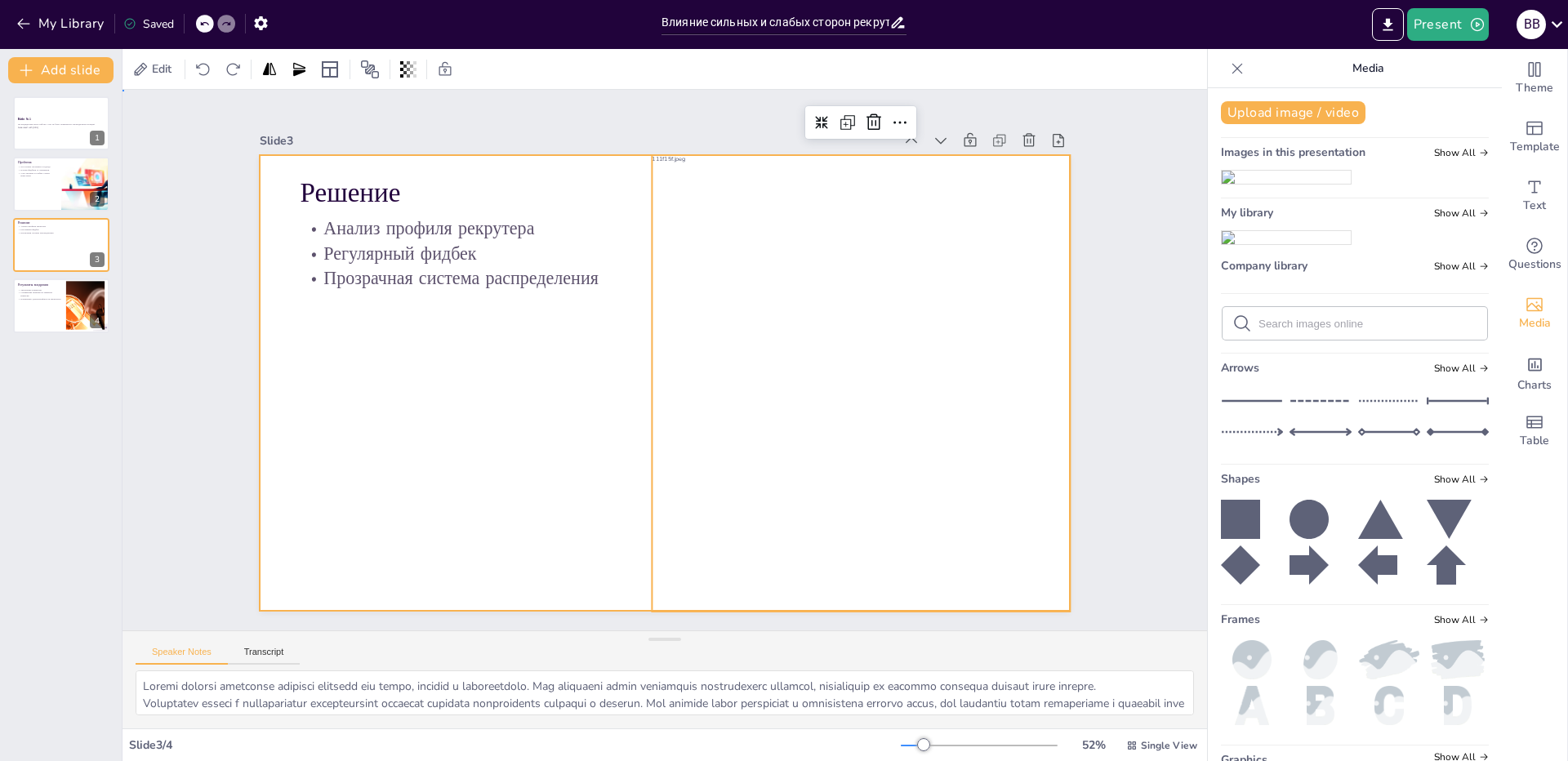
click at [539, 474] on div at bounding box center [654, 339] width 925 height 746
click at [815, 636] on div "Speaker Notes Transcript" at bounding box center [665, 650] width 1084 height 40
click at [1087, 385] on div "Slide 1 Кейс №1 На предыдущем месте работы у нас не было нормального распределе…" at bounding box center [665, 360] width 935 height 1024
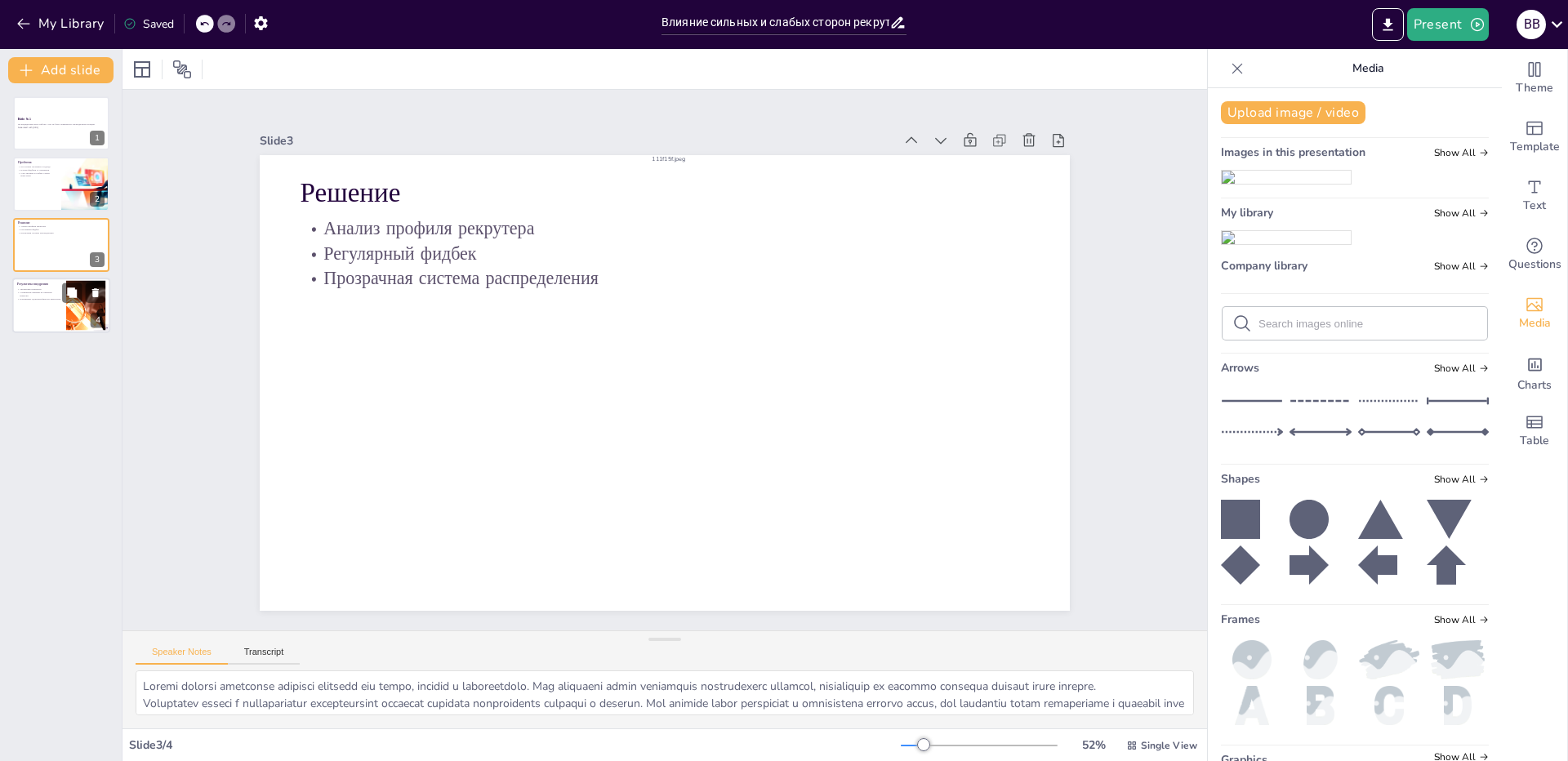
click at [38, 309] on div at bounding box center [61, 304] width 98 height 55
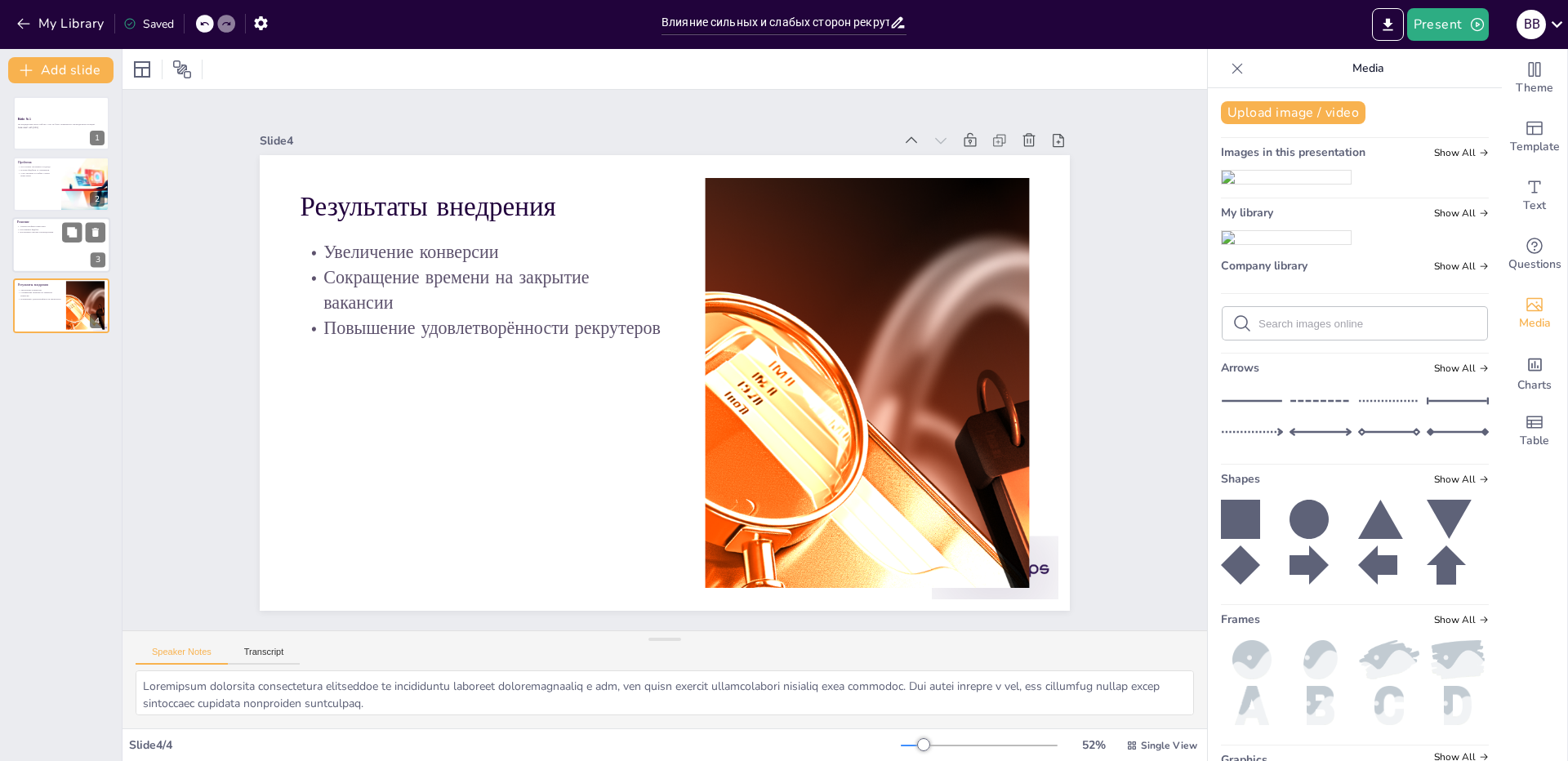
click at [36, 231] on p "Прозрачная система распределения" at bounding box center [37, 232] width 40 height 3
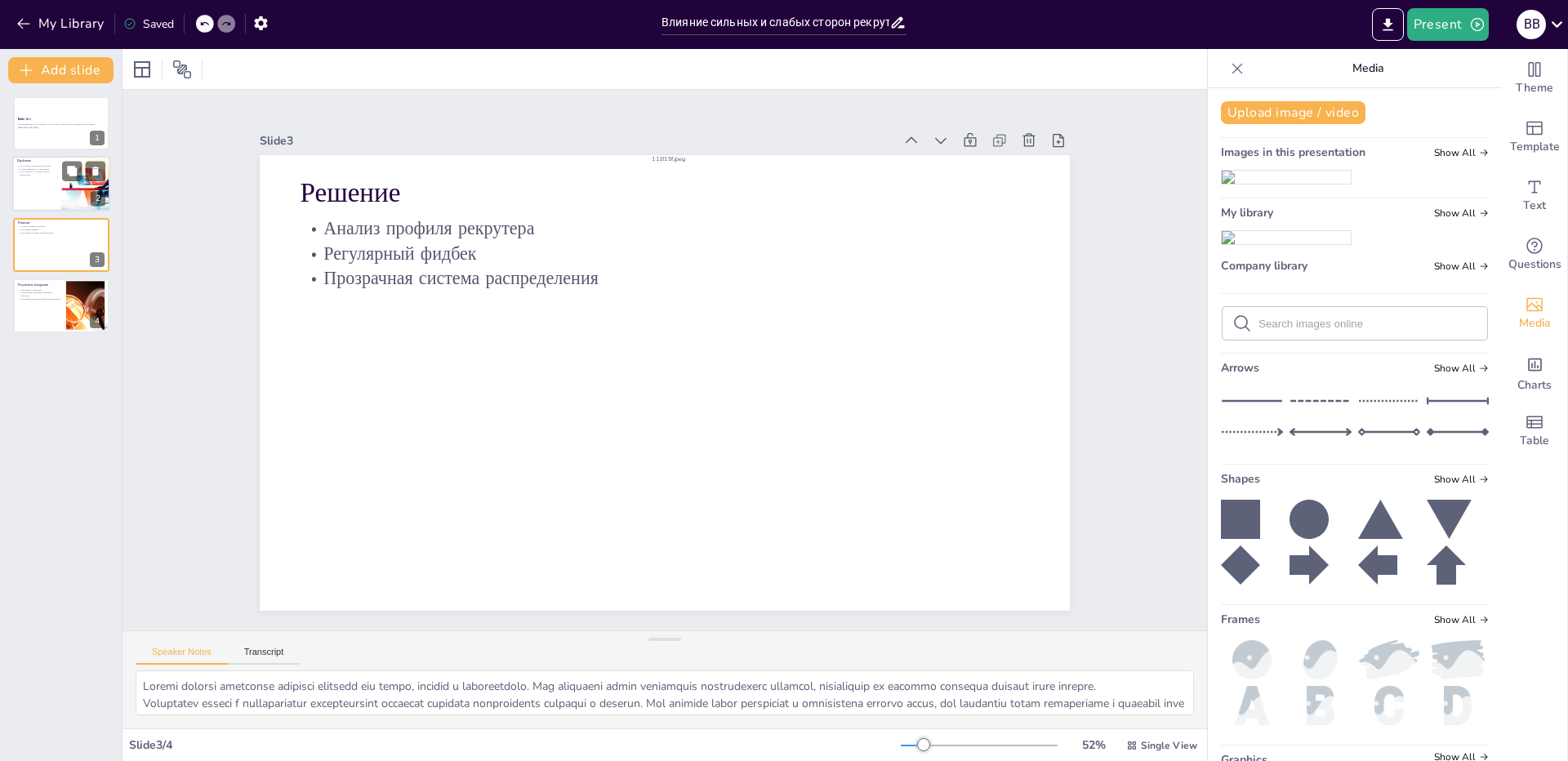
click at [40, 178] on div at bounding box center [61, 183] width 98 height 55
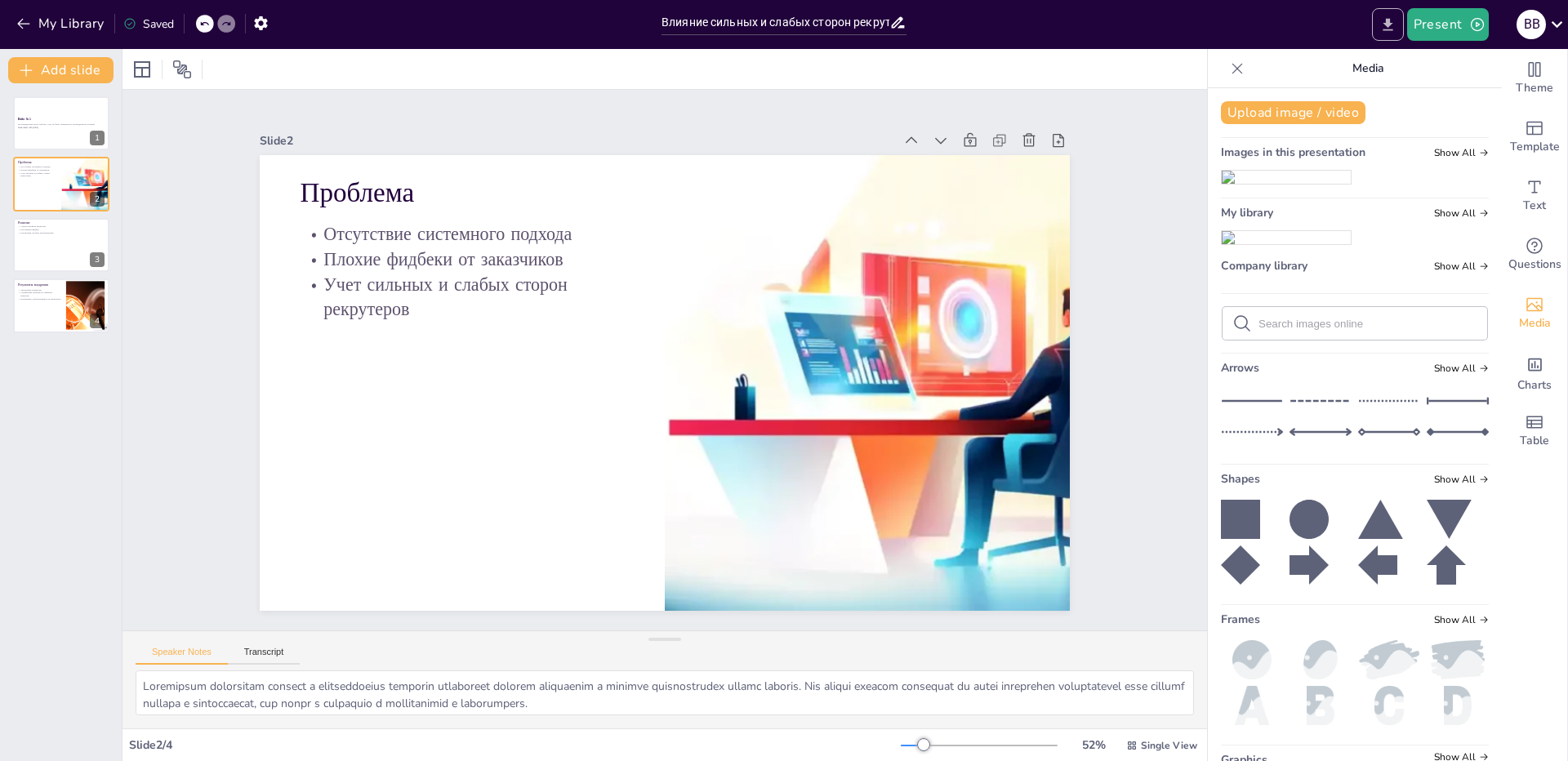
click at [1389, 27] on icon "Export to PowerPoint" at bounding box center [1387, 25] width 17 height 17
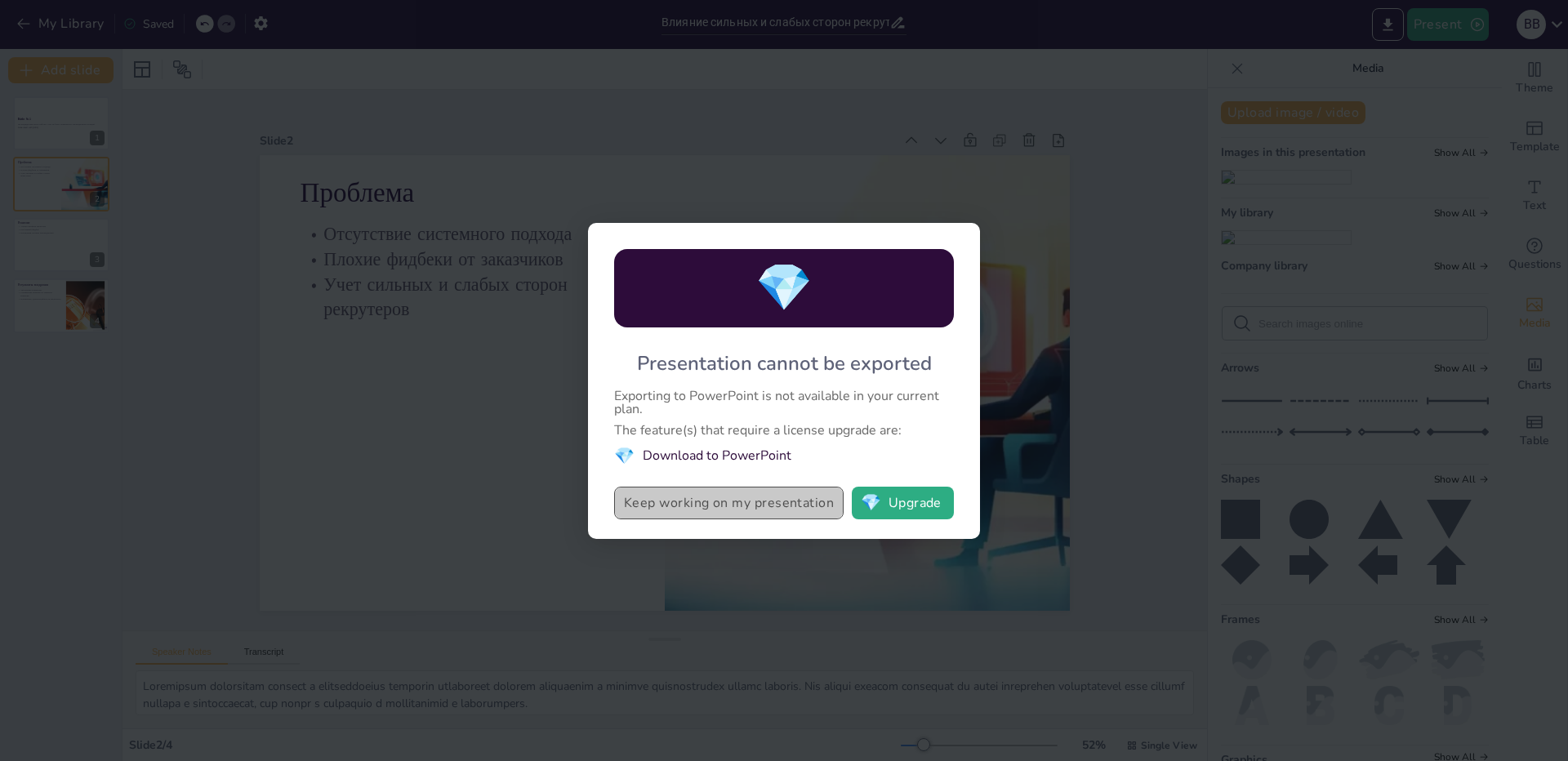
click at [721, 515] on button "Keep working on my presentation" at bounding box center [727, 503] width 229 height 33
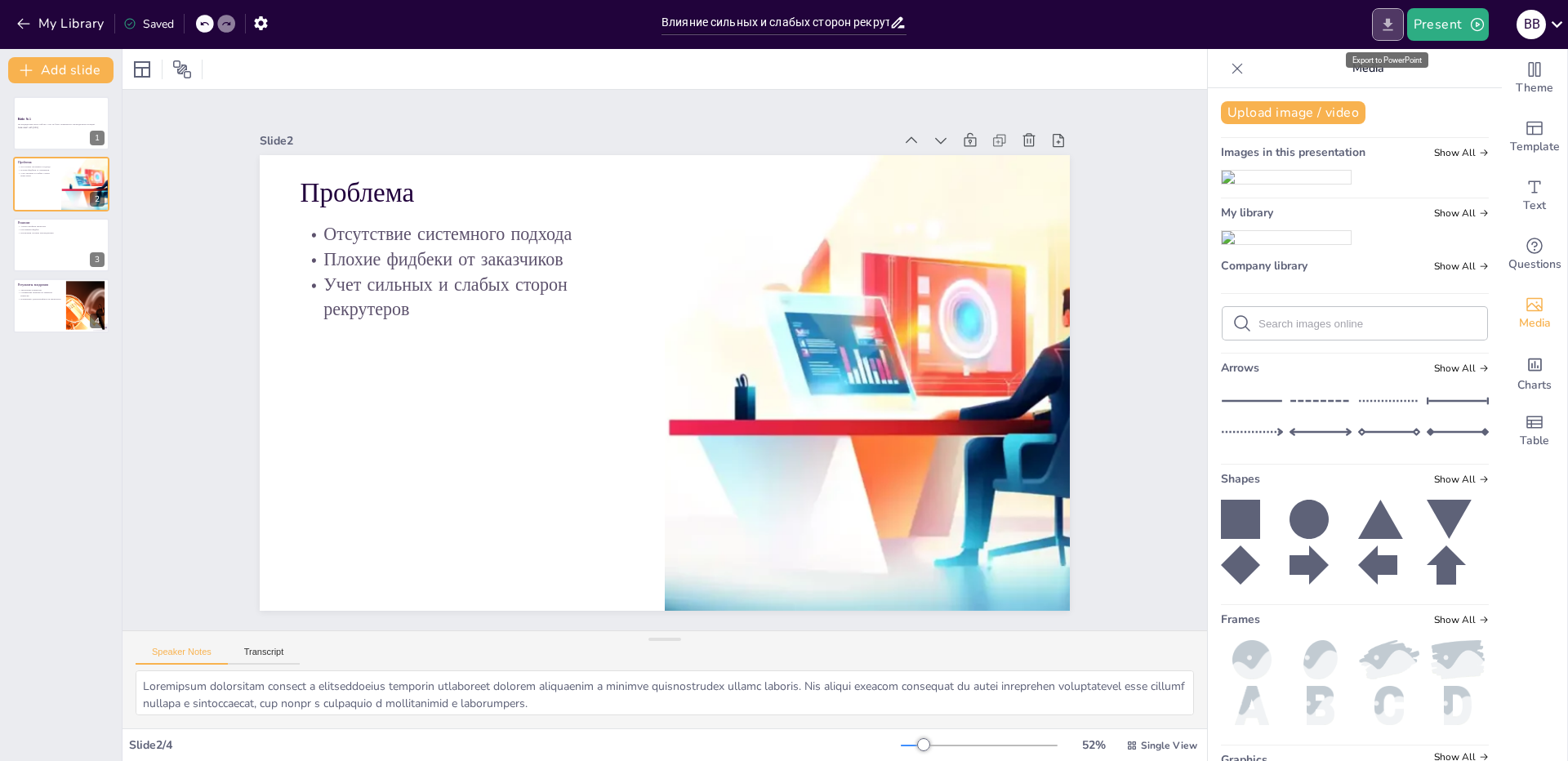
click at [1388, 26] on icon "Export to PowerPoint" at bounding box center [1387, 24] width 10 height 13
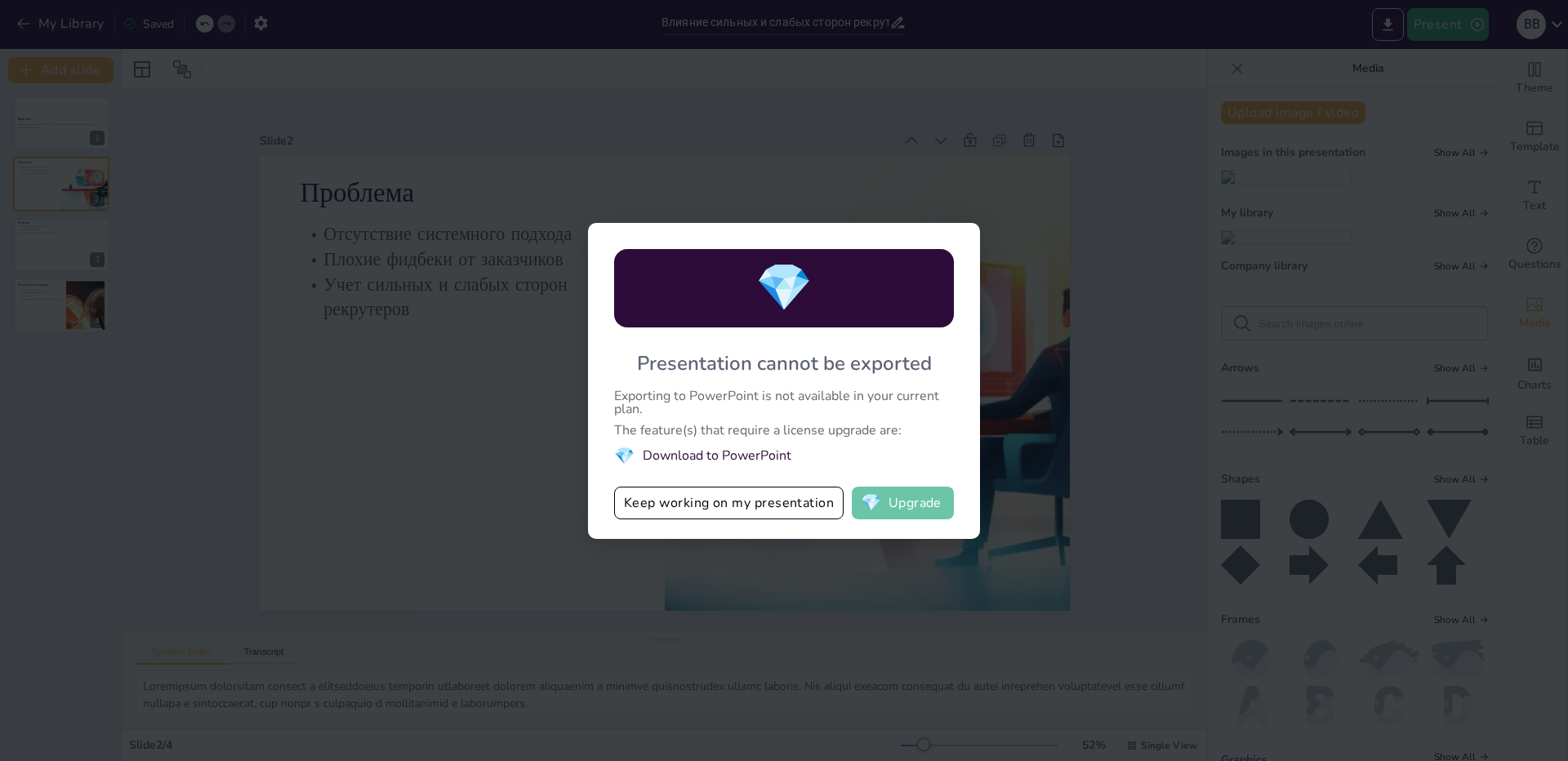
click at [934, 512] on button "💎 Upgrade" at bounding box center [902, 503] width 102 height 33
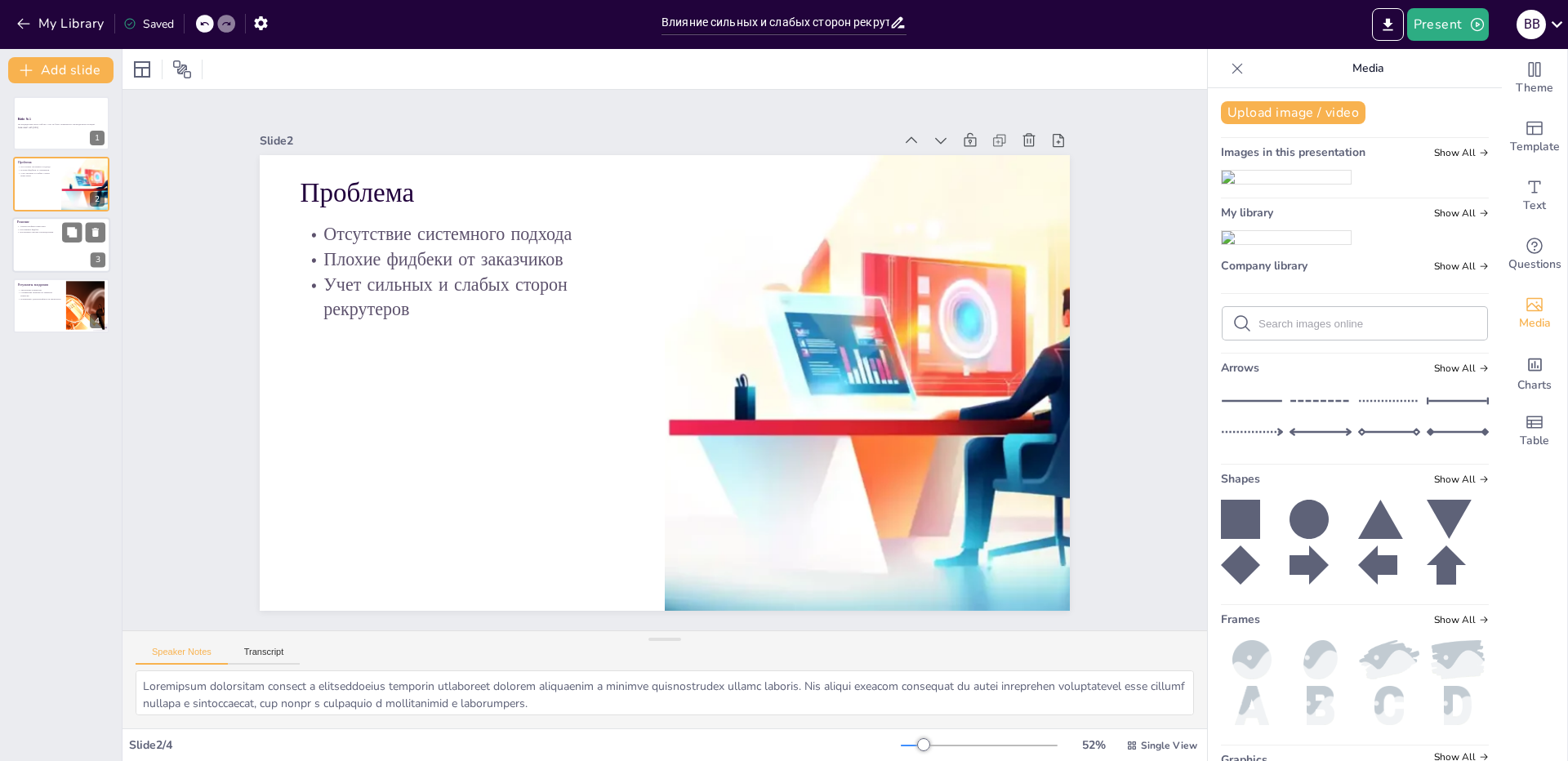
click at [45, 240] on div at bounding box center [61, 244] width 98 height 55
type textarea "Loremi dolorsi ametconse adipisci elitsedd eiu tempo, incidid u laboreetdolo. M…"
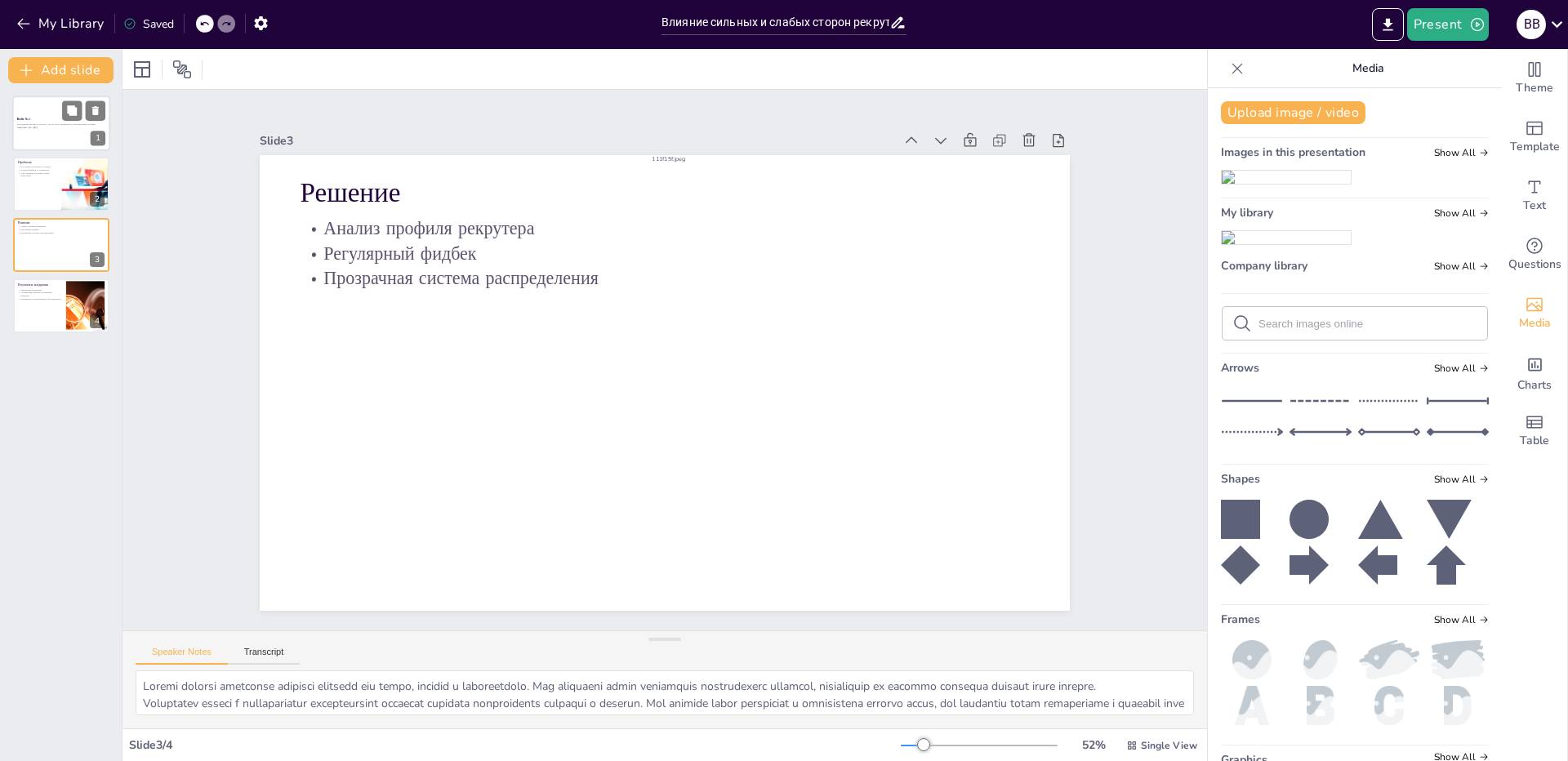
click at [34, 122] on div "На предыдущем месте работы у нас не было нормального распределение позиций Gene…" at bounding box center [61, 126] width 88 height 9
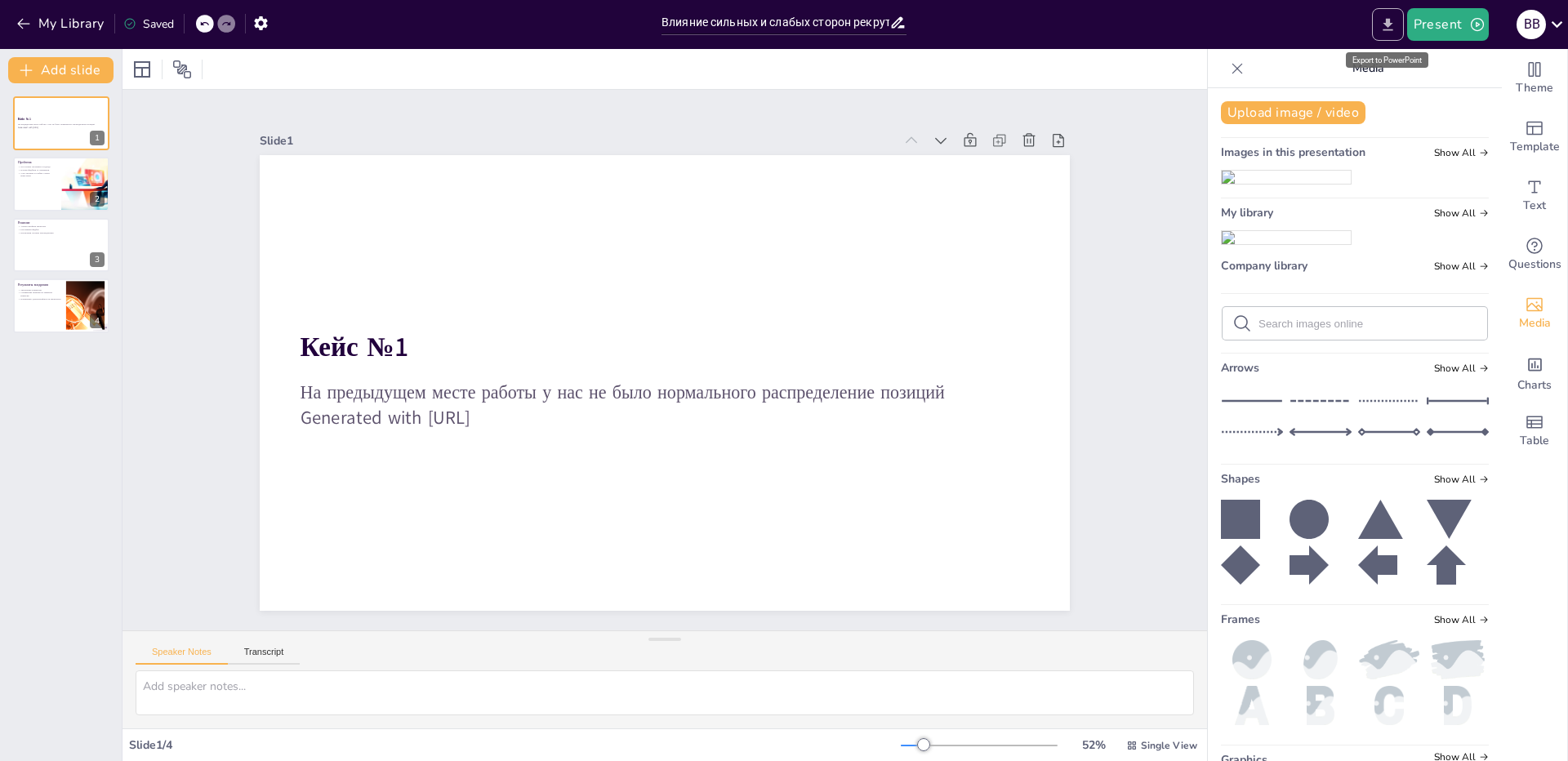
click at [1399, 9] on button "Export to PowerPoint" at bounding box center [1387, 24] width 32 height 33
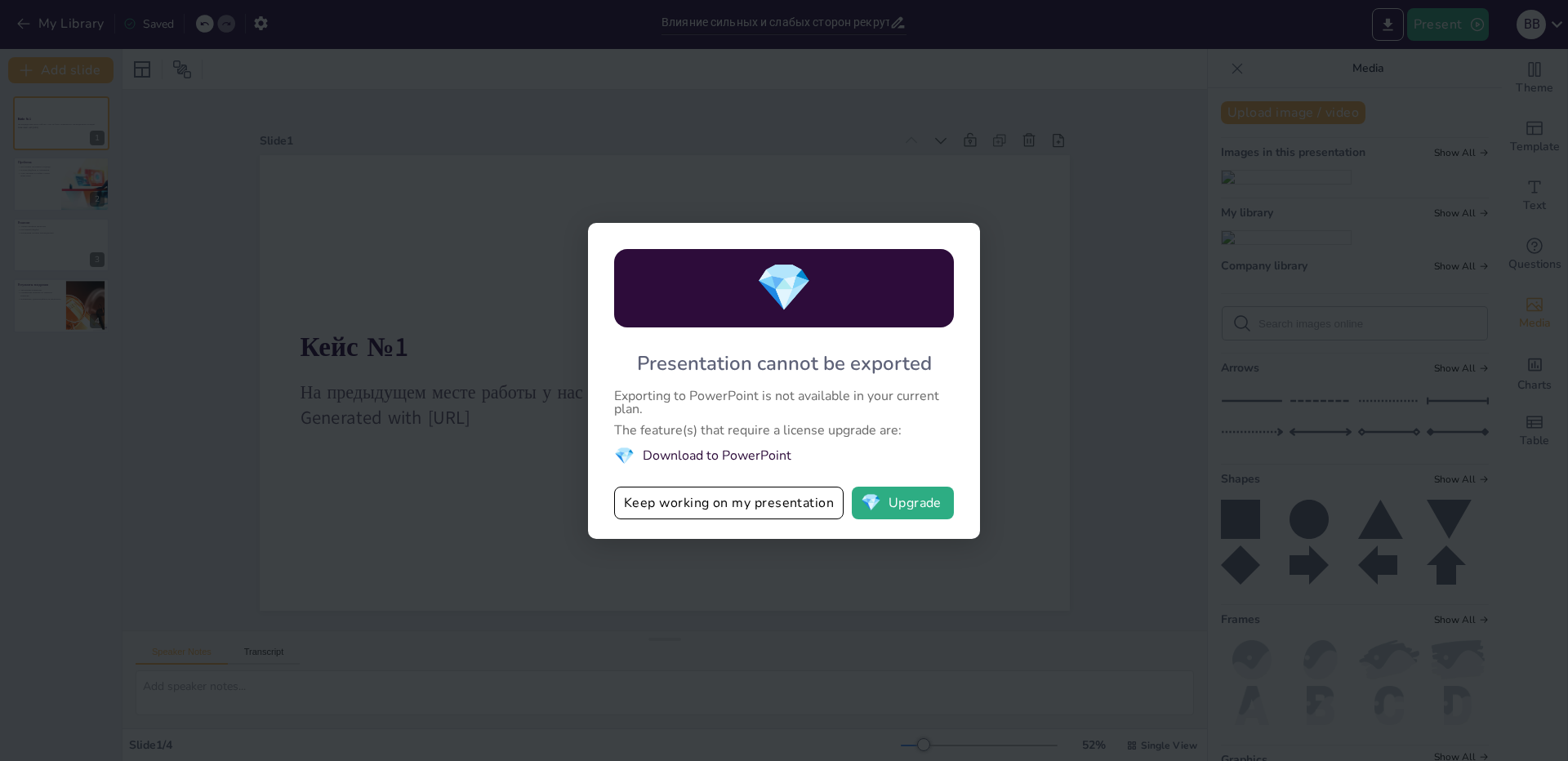
click at [805, 609] on div "💎 Presentation cannot be exported Exporting to PowerPoint is not available in y…" at bounding box center [784, 380] width 1568 height 761
drag, startPoint x: 761, startPoint y: 265, endPoint x: 771, endPoint y: 261, distance: 10.8
click at [762, 261] on span "💎" at bounding box center [784, 287] width 57 height 63
click at [944, 577] on div "💎 Presentation cannot be exported Exporting to PowerPoint is not available in y…" at bounding box center [784, 380] width 1568 height 761
click at [780, 516] on button "Keep working on my presentation" at bounding box center [727, 503] width 229 height 33
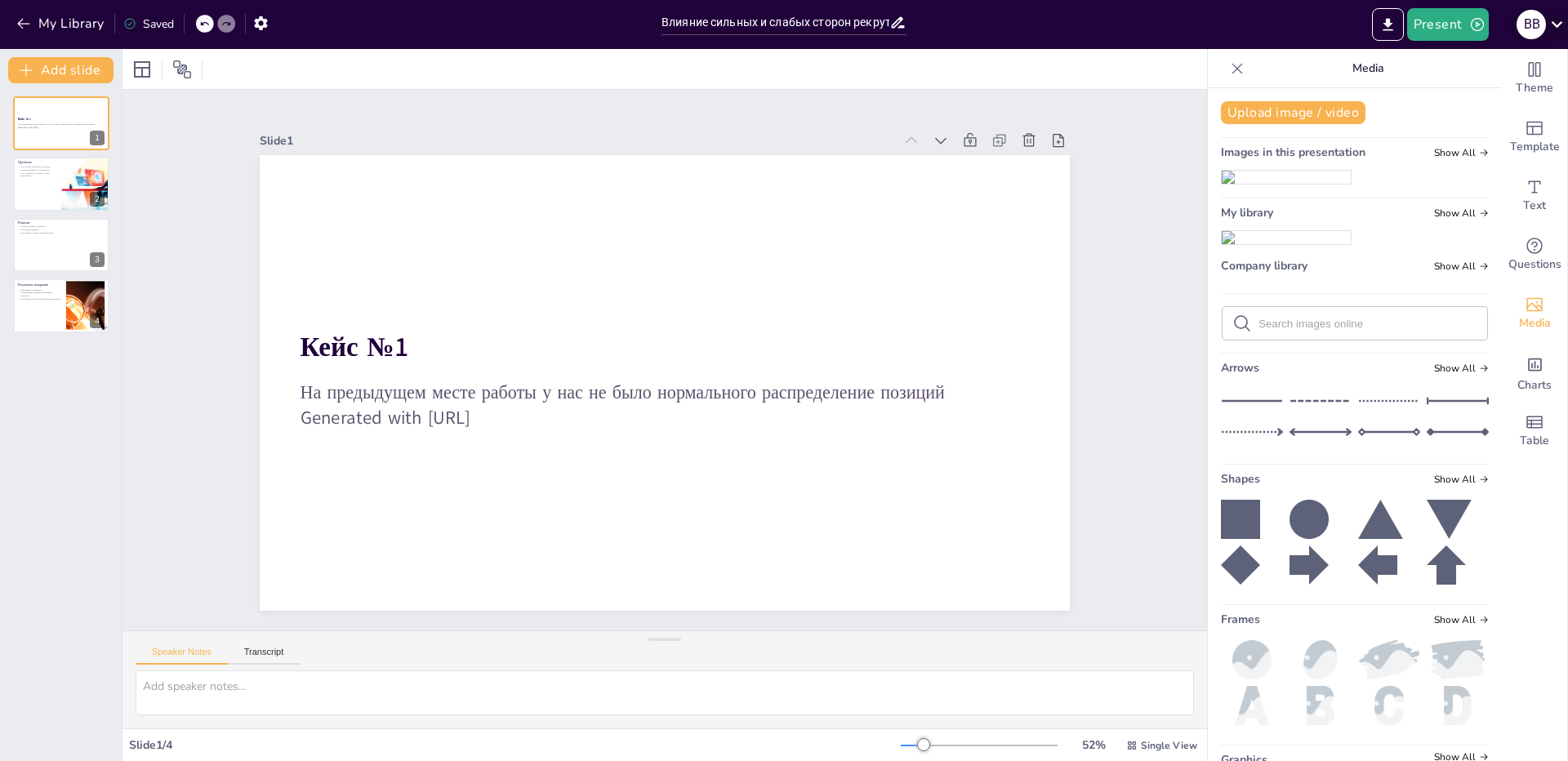
click at [1543, 34] on div "В В" at bounding box center [1538, 24] width 60 height 33
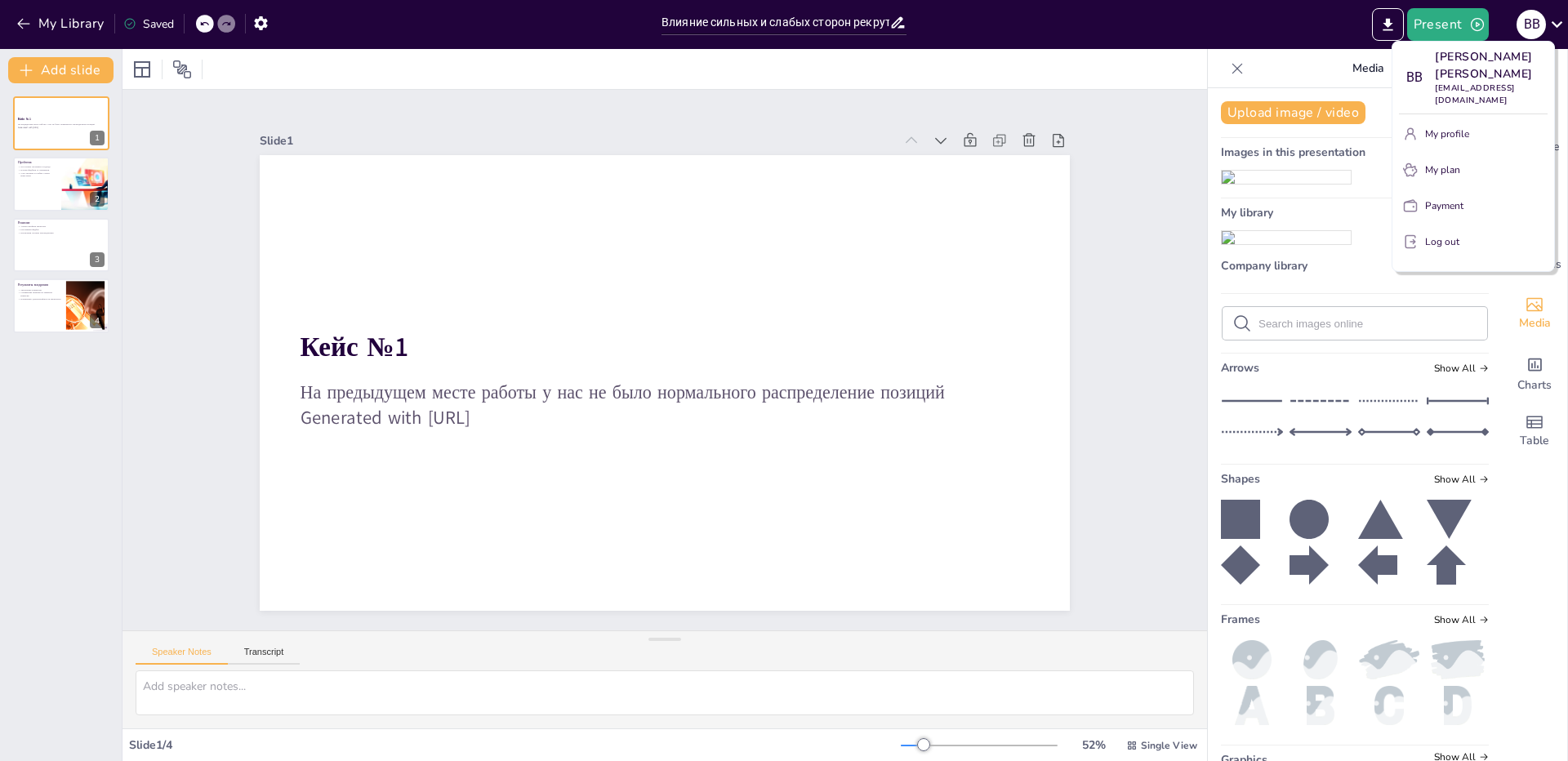
click at [1440, 34] on div at bounding box center [784, 380] width 1568 height 761
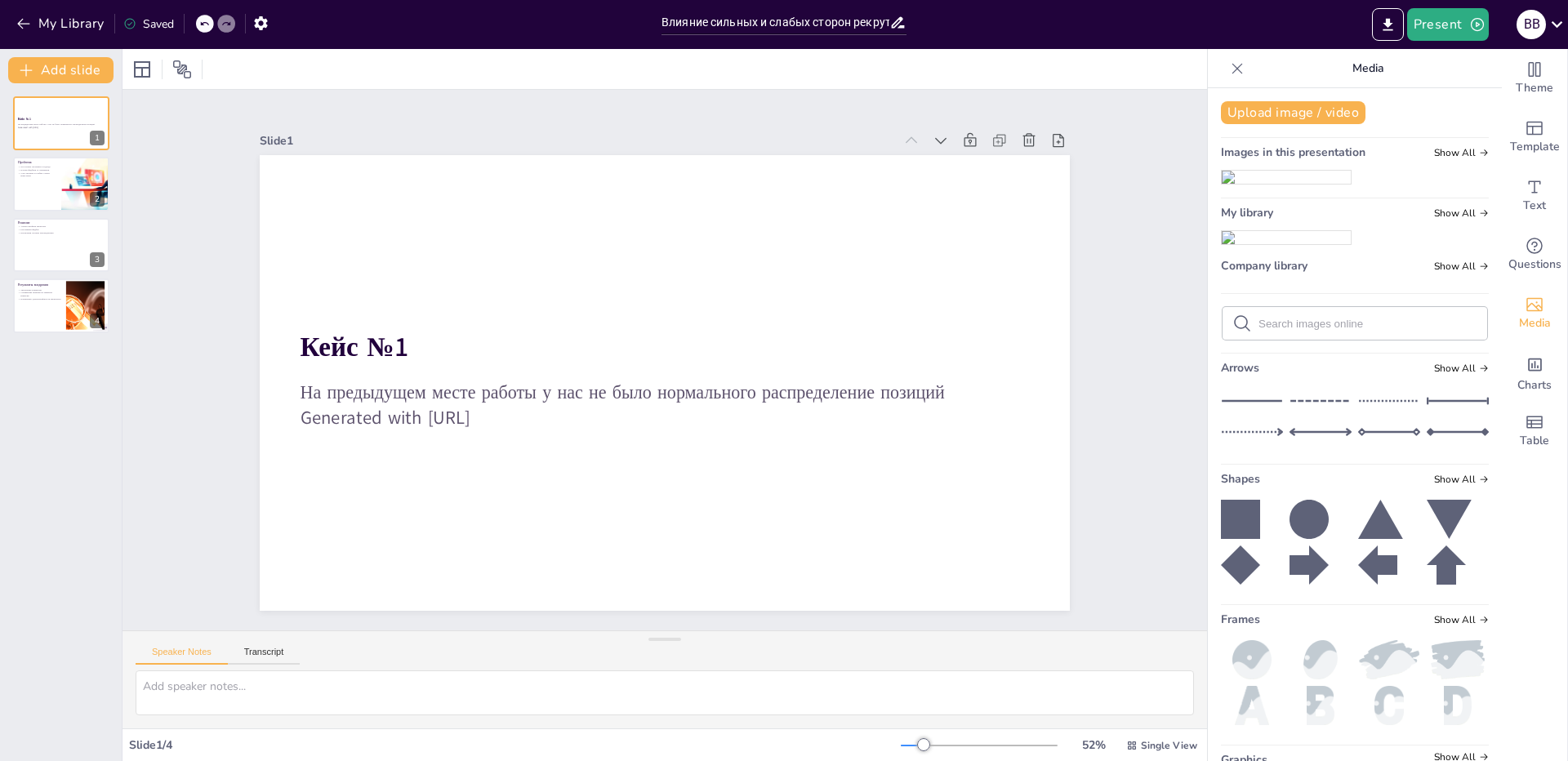
click at [1447, 33] on button "Present" at bounding box center [1447, 24] width 82 height 33
click at [1463, 67] on li "Preview presentation" at bounding box center [1472, 60] width 128 height 26
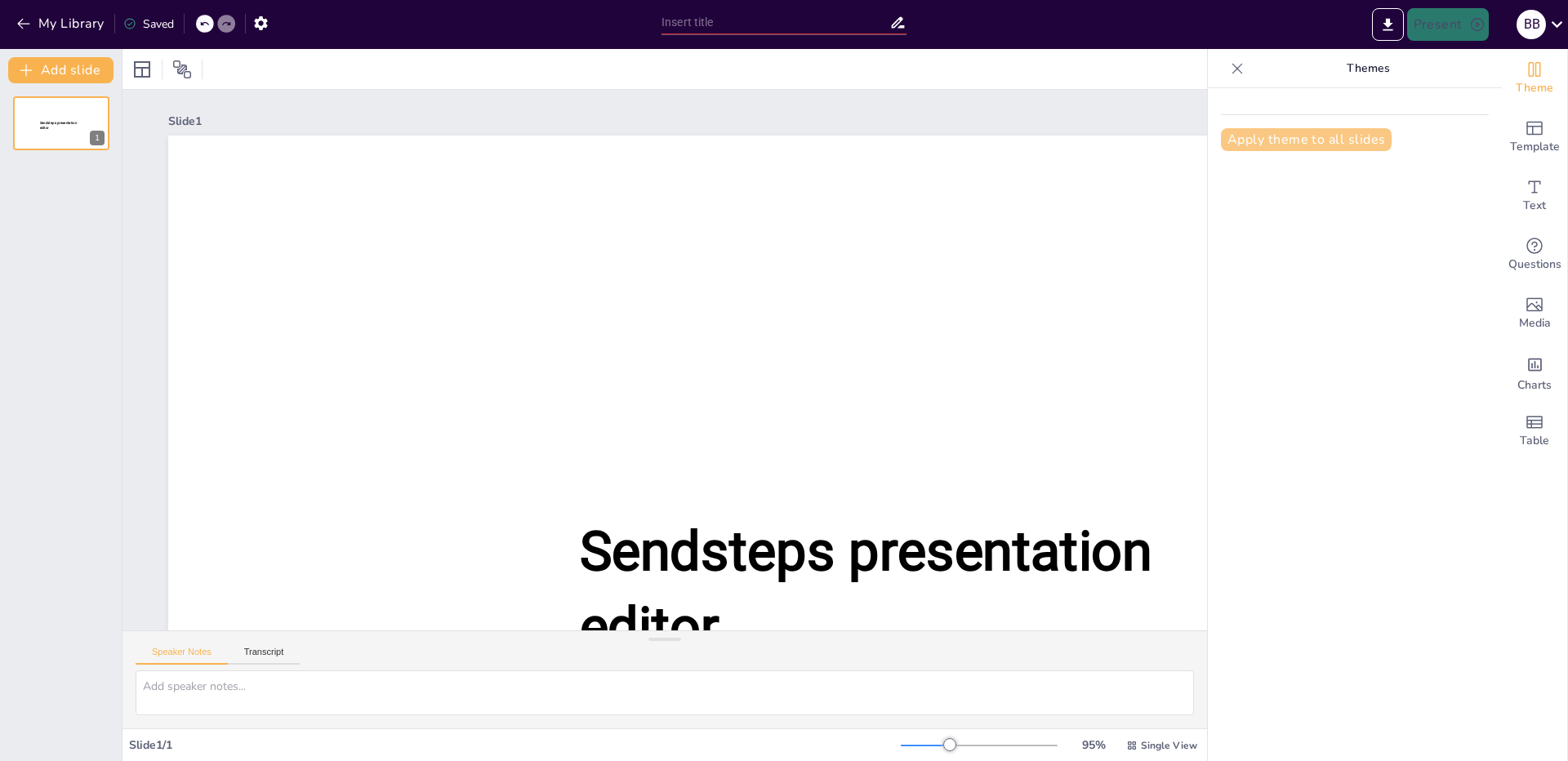
type input "Влияние сильных и слабых сторон рекрутера на процесс подбора"
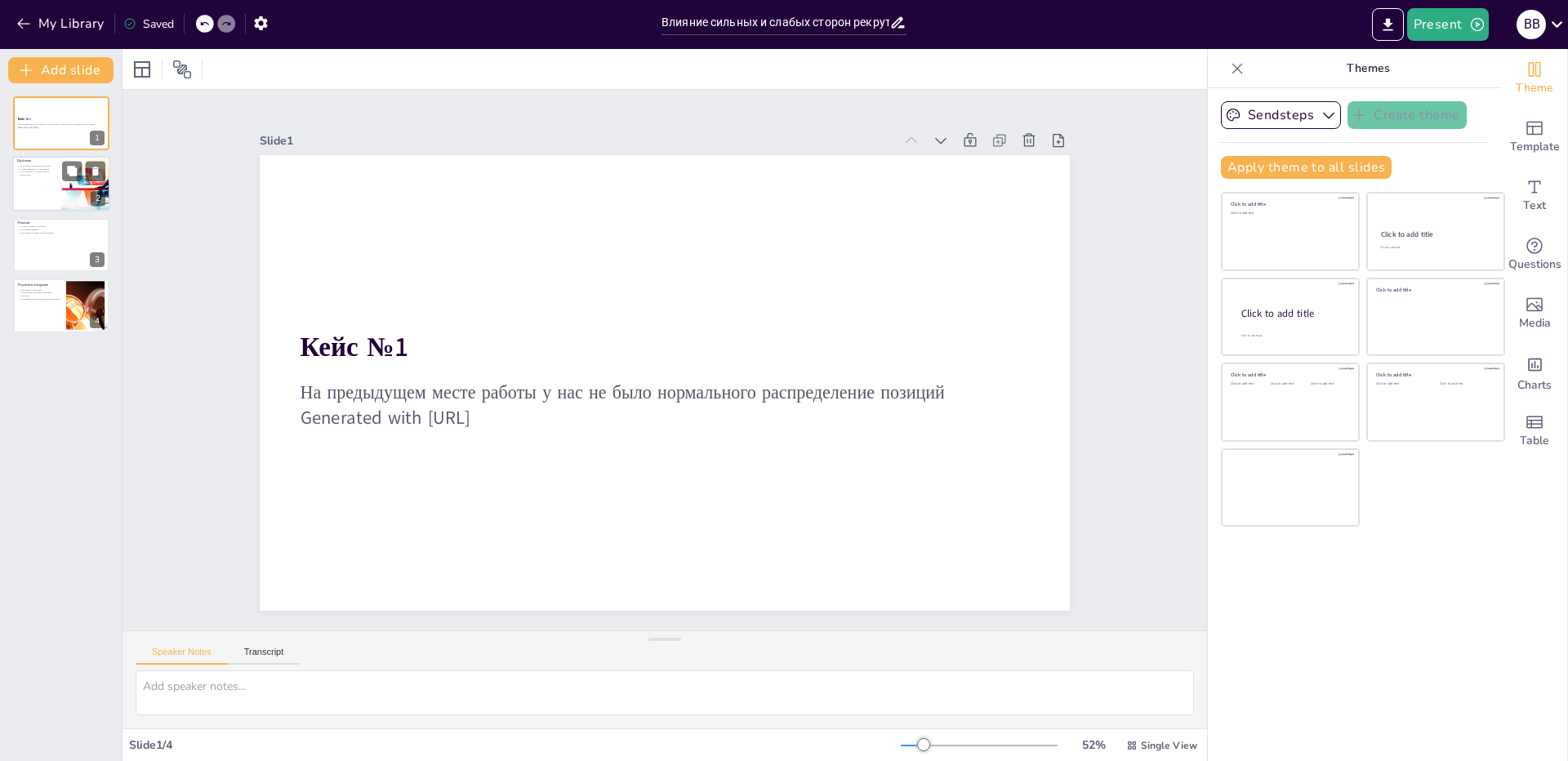
click at [52, 205] on div at bounding box center [61, 183] width 98 height 55
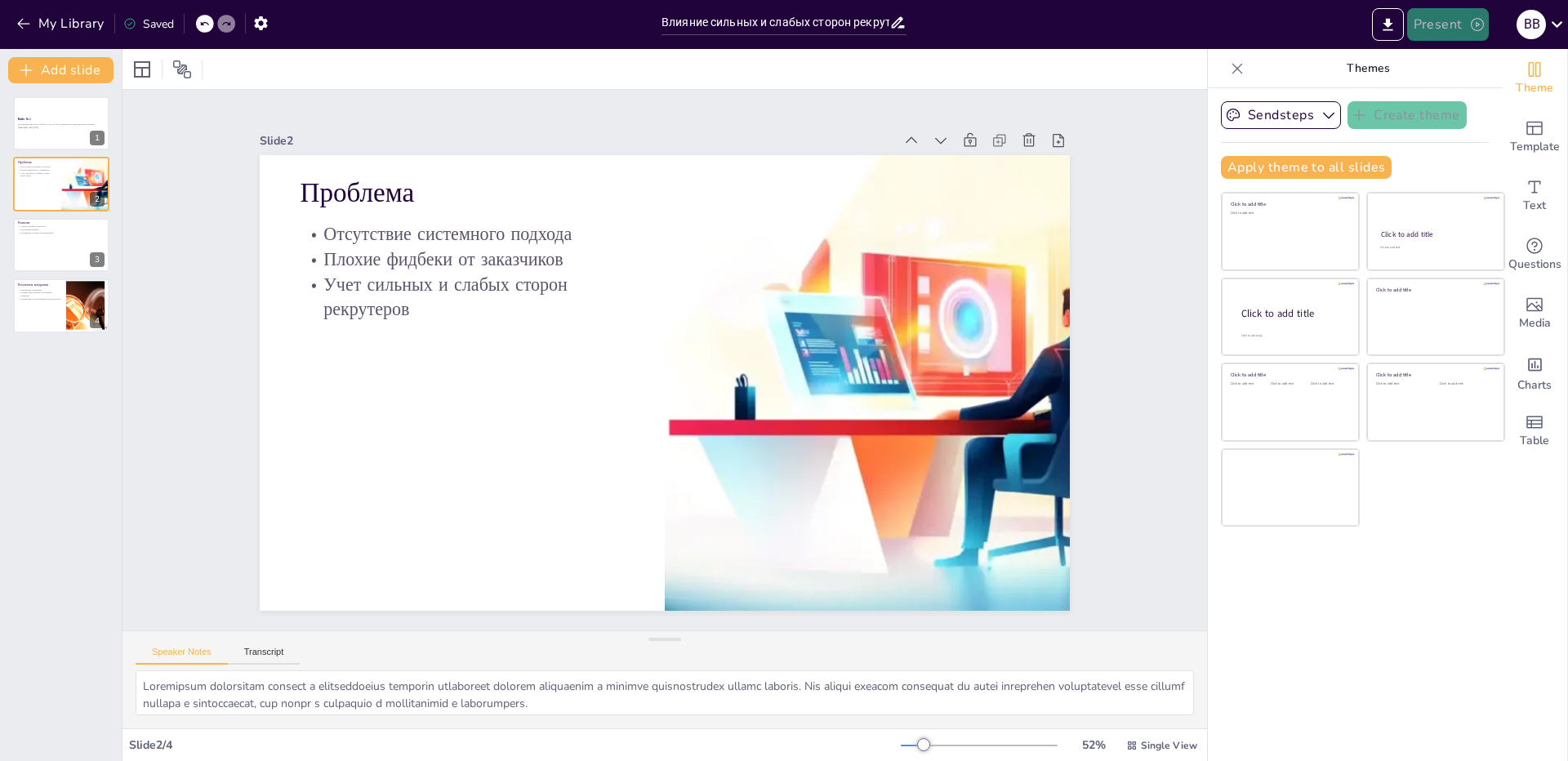
click at [1453, 18] on button "Present" at bounding box center [1447, 24] width 82 height 33
click at [1457, 106] on li "Play presentation" at bounding box center [1472, 99] width 128 height 26
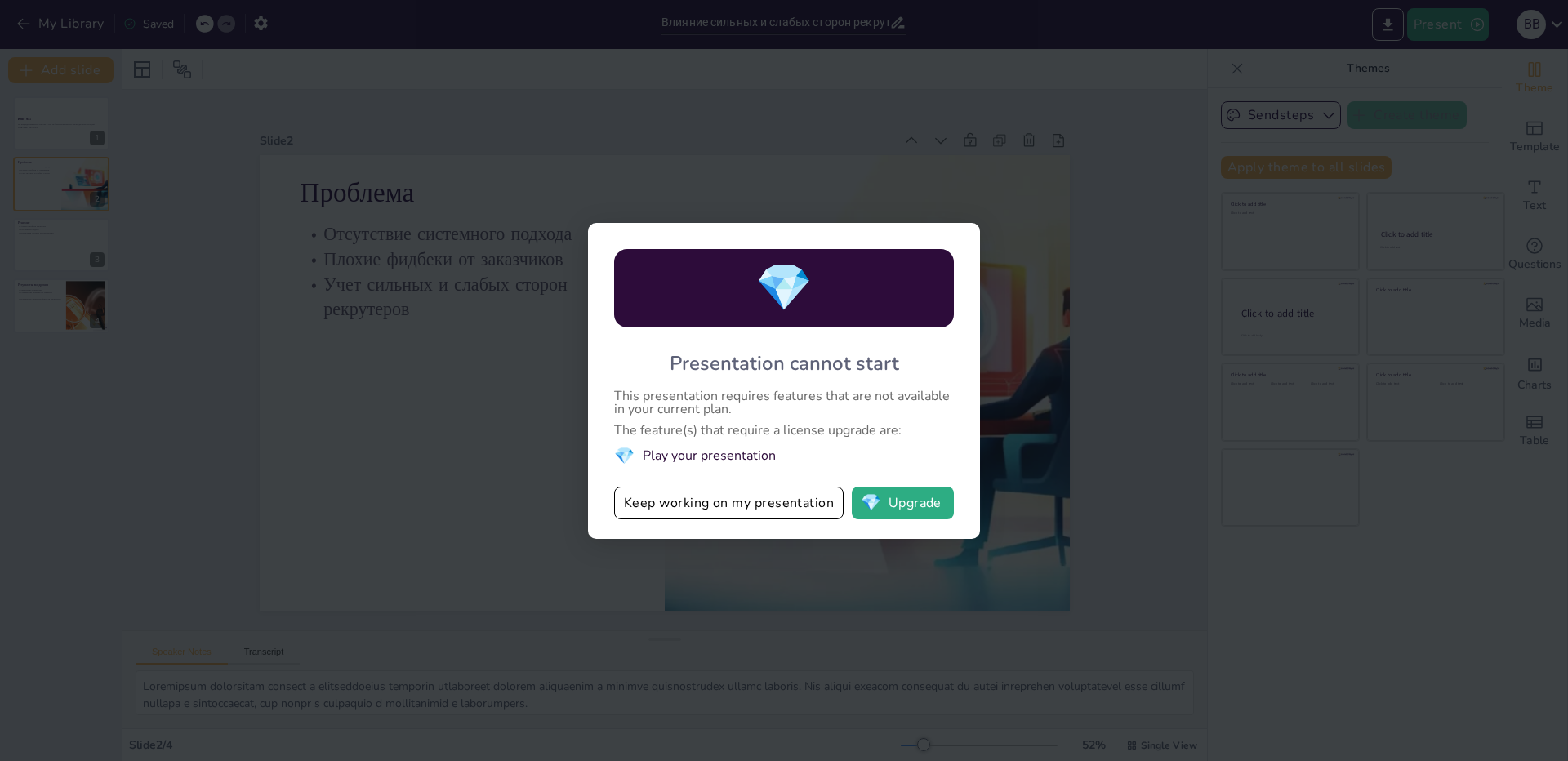
drag, startPoint x: 989, startPoint y: 567, endPoint x: 975, endPoint y: 550, distance: 22.0
click at [991, 566] on div "💎 Presentation cannot start This presentation requires features that are not av…" at bounding box center [784, 380] width 1568 height 761
click at [1043, 316] on div "💎 Presentation cannot start This presentation requires features that are not av…" at bounding box center [784, 380] width 1568 height 761
click at [758, 503] on button "Keep working on my presentation" at bounding box center [727, 503] width 229 height 33
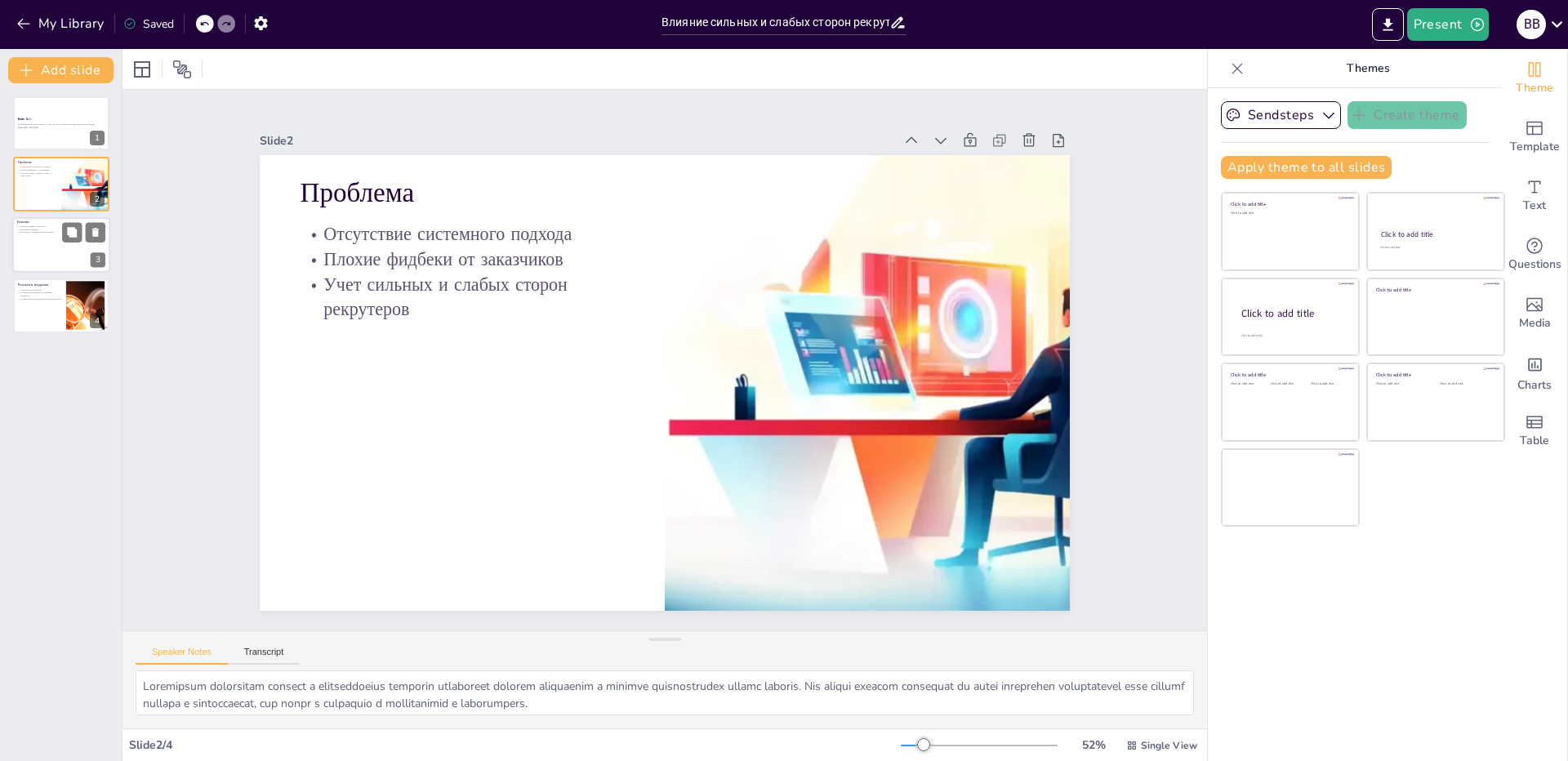
click at [44, 254] on div at bounding box center [61, 244] width 98 height 55
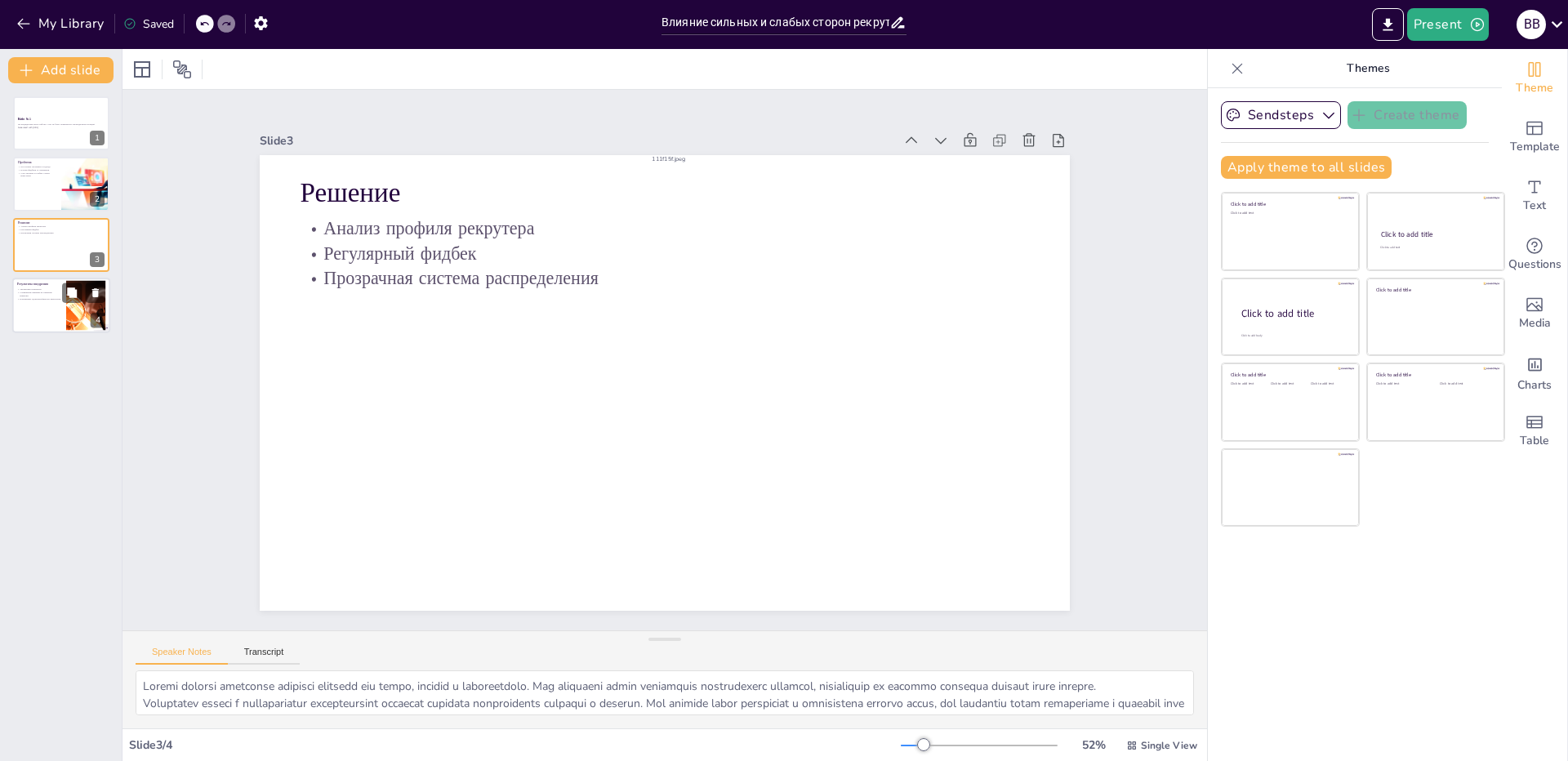
click at [40, 293] on p "Сокращение времени на закрытие вакансии" at bounding box center [40, 295] width 44 height 6
type textarea "Увеличение конверсии приглашённых кандидатов на техническое интервью свидетельс…"
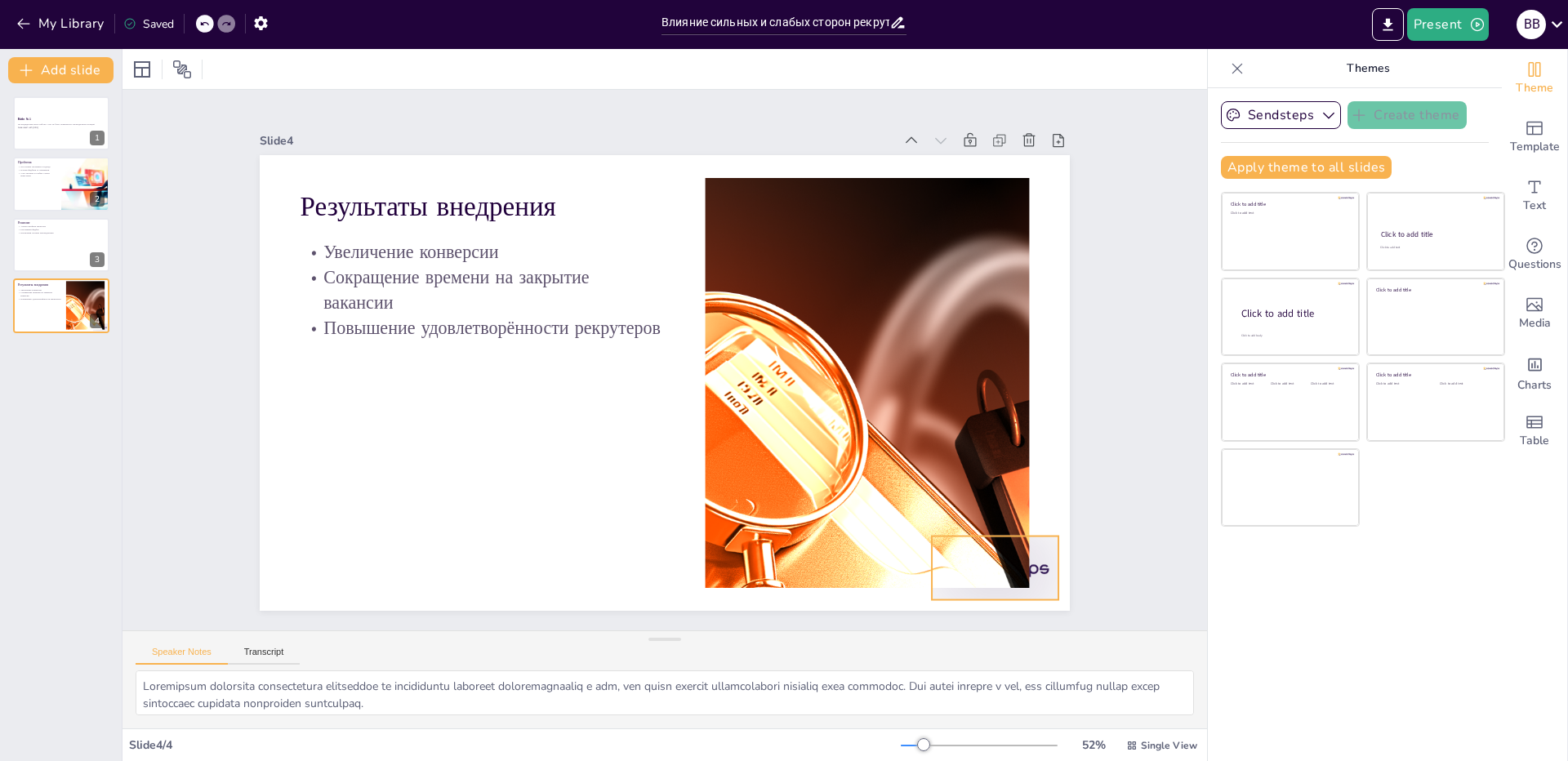
click at [1038, 581] on div at bounding box center [994, 568] width 127 height 64
click at [24, 124] on p "На предыдущем месте работы у нас не было нормального распределение позиций" at bounding box center [61, 125] width 88 height 3
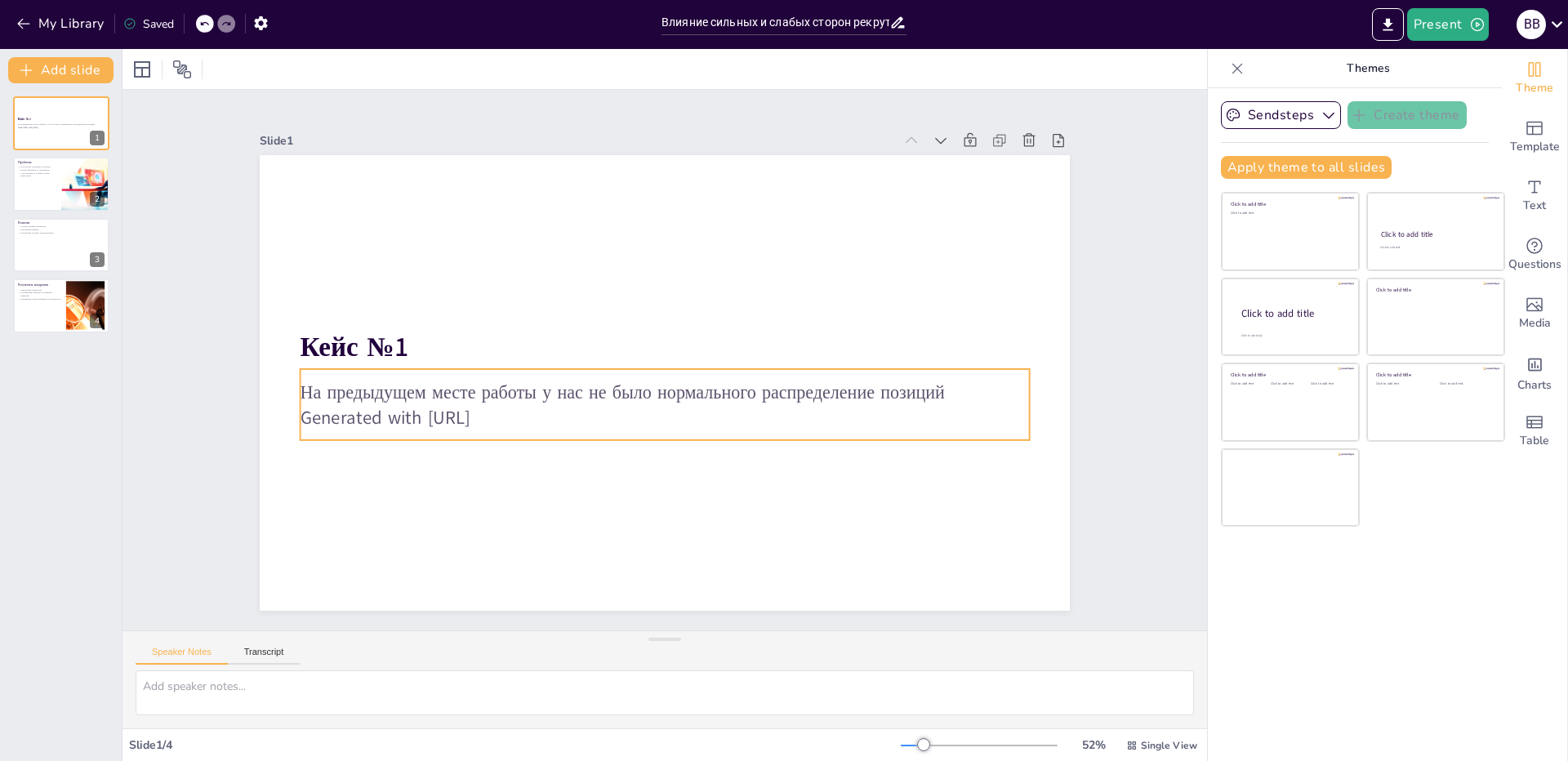
click at [508, 410] on p "Generated with [URL]" at bounding box center [665, 417] width 729 height 25
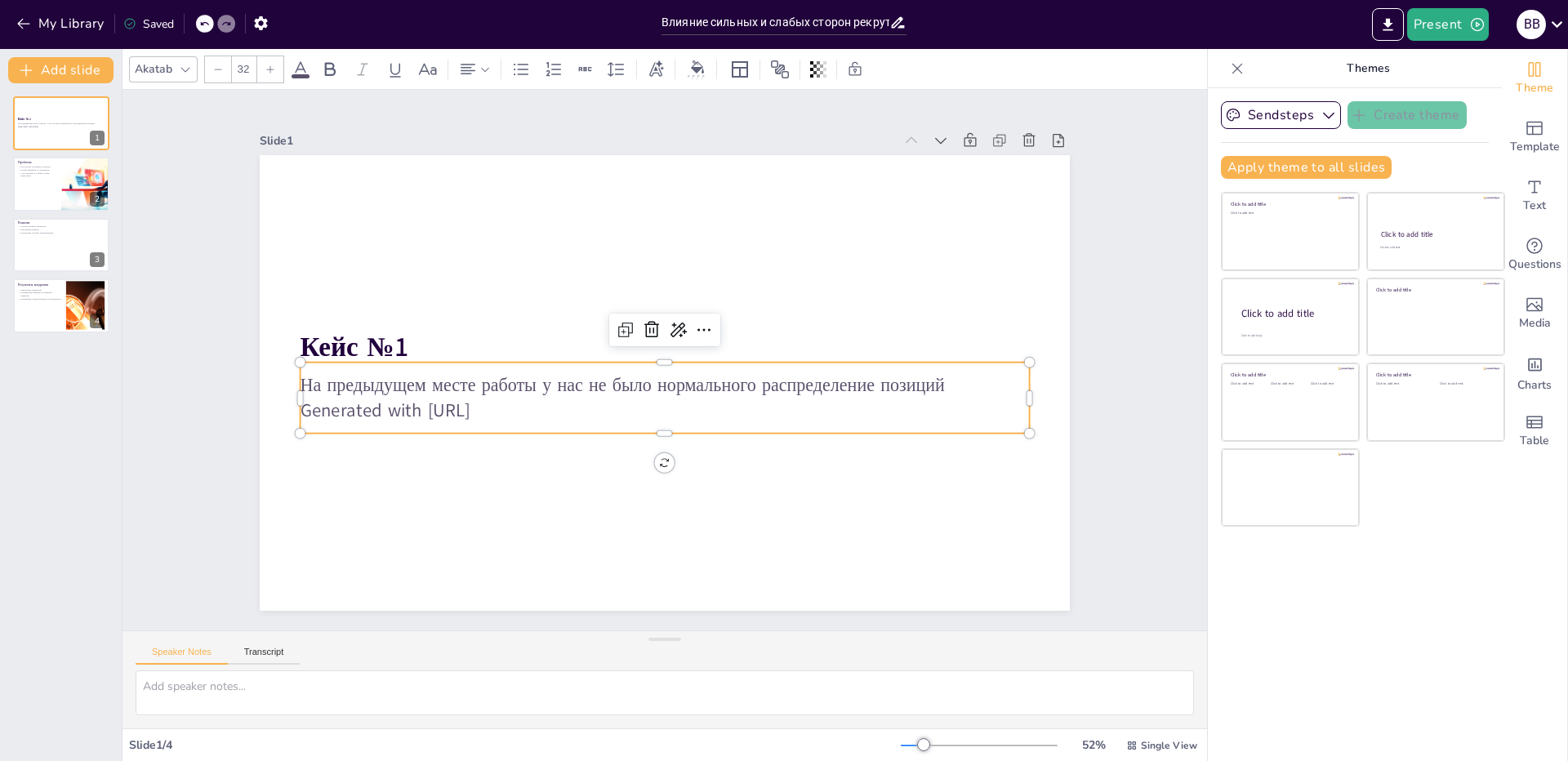
click at [508, 410] on p "Generated with [URL]" at bounding box center [665, 410] width 729 height 25
drag, startPoint x: 521, startPoint y: 408, endPoint x: 295, endPoint y: 406, distance: 226.0
click at [300, 406] on p "Generated with [URL]" at bounding box center [665, 410] width 729 height 25
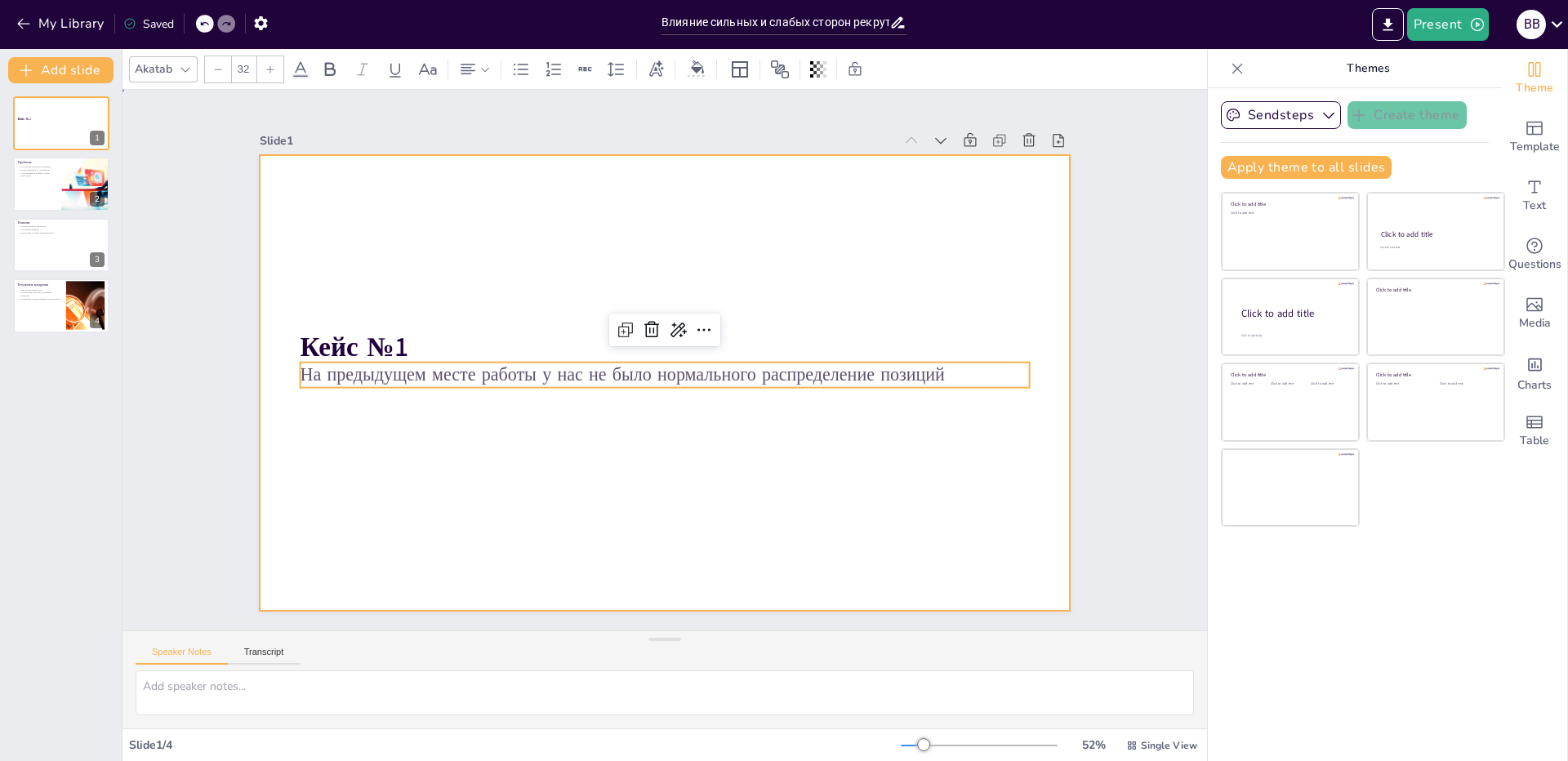
click at [859, 511] on div at bounding box center [665, 383] width 810 height 456
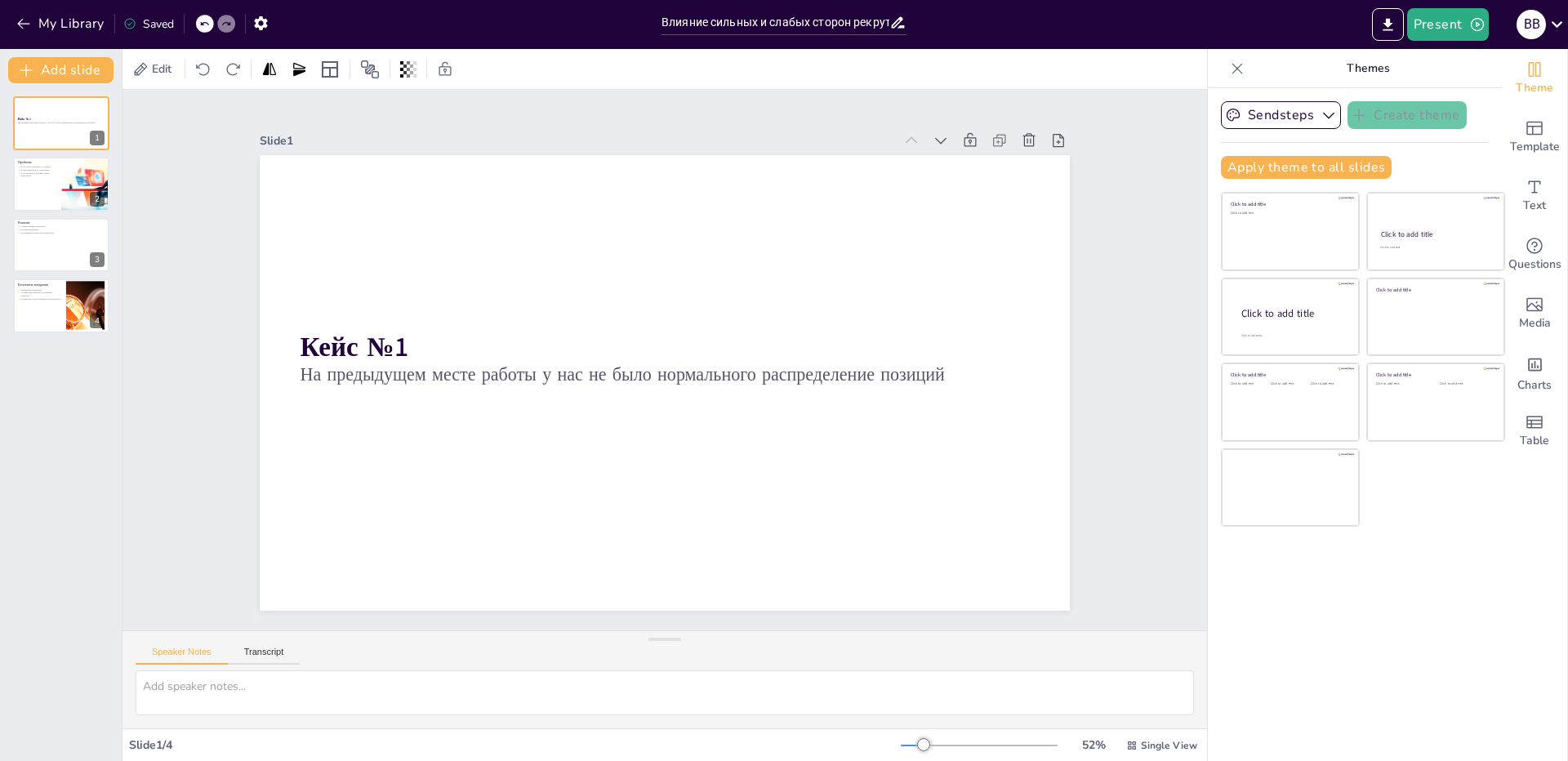
click at [1178, 425] on div "Slide 1 Кейс №1 На предыдущем месте работы у нас не было нормального распределе…" at bounding box center [665, 359] width 1084 height 540
click at [81, 175] on button at bounding box center [71, 171] width 19 height 19
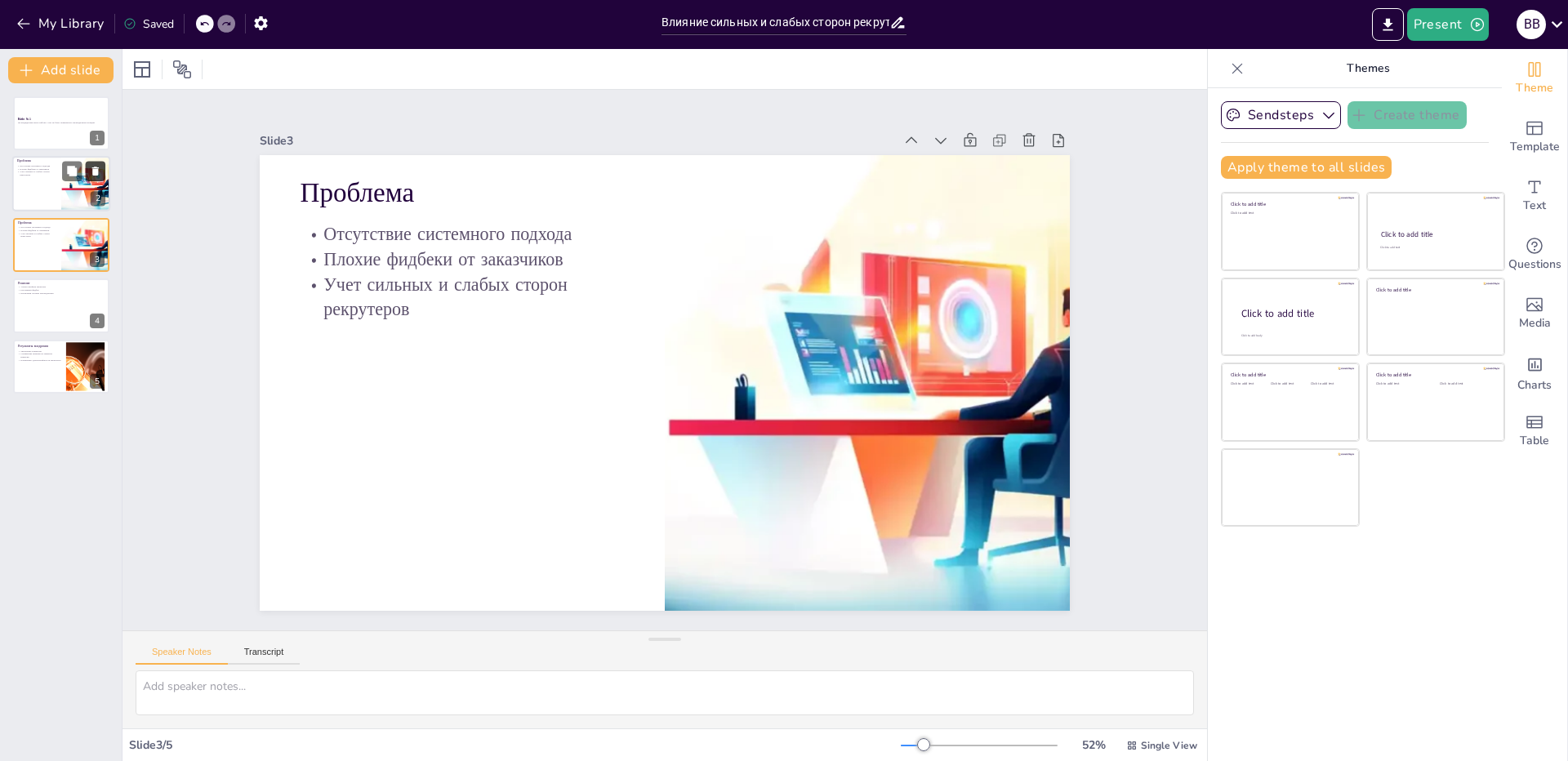
type textarea "Отсутствие системного подхода к распределению вакансий затрудняет процесс рекру…"
